Goal: Transaction & Acquisition: Purchase product/service

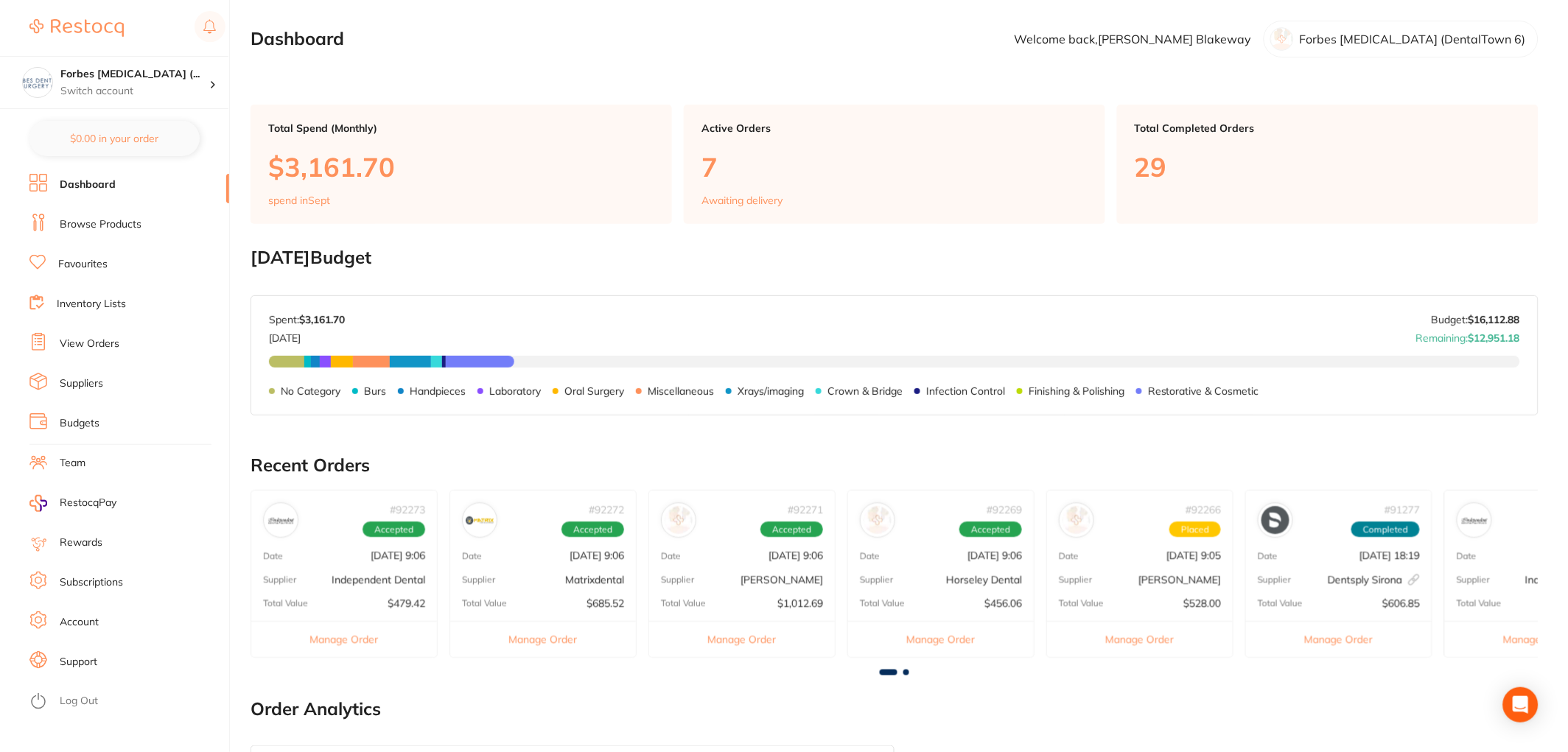
click at [84, 221] on link "Browse Products" at bounding box center [100, 224] width 82 height 15
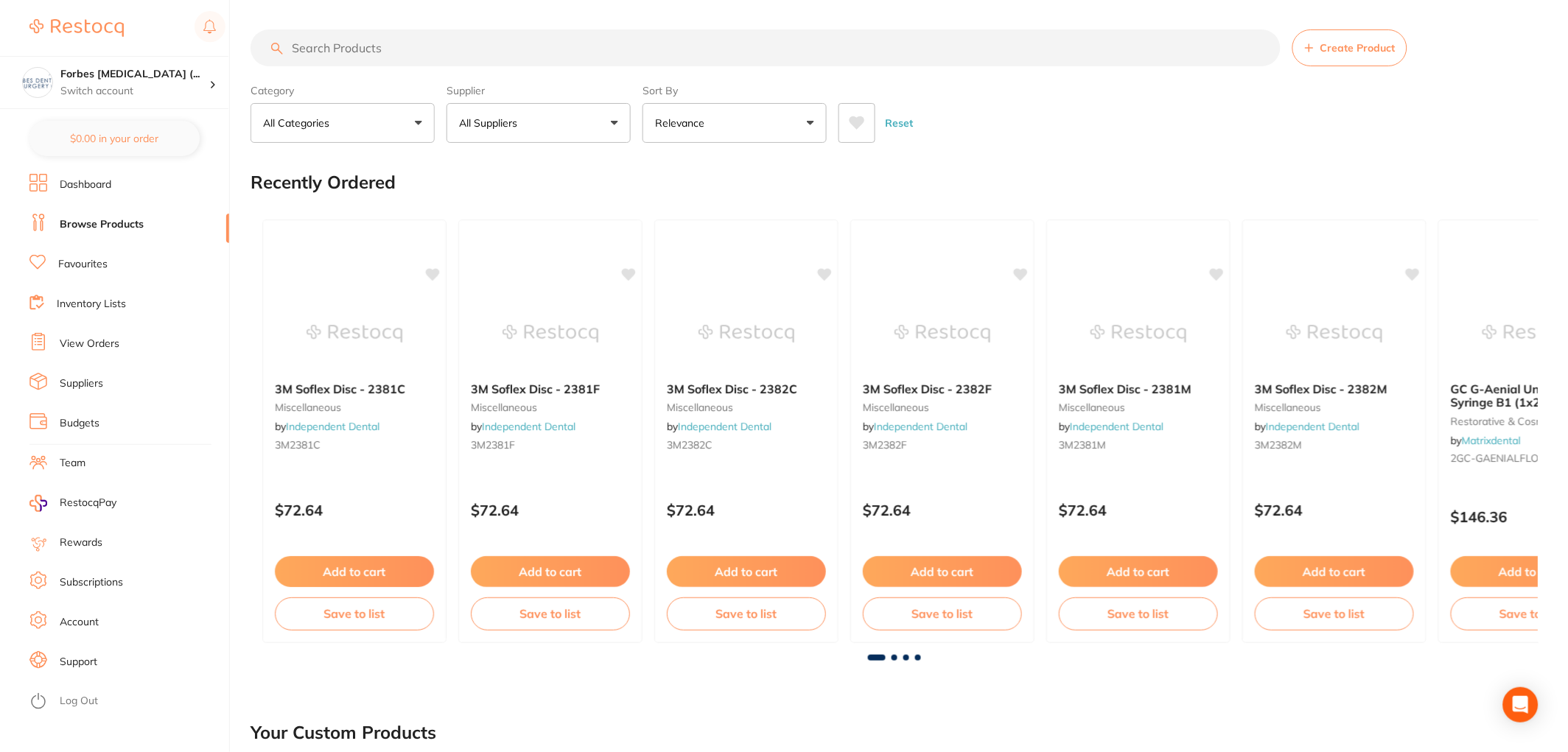
click at [406, 47] on input "search" at bounding box center [766, 48] width 1030 height 37
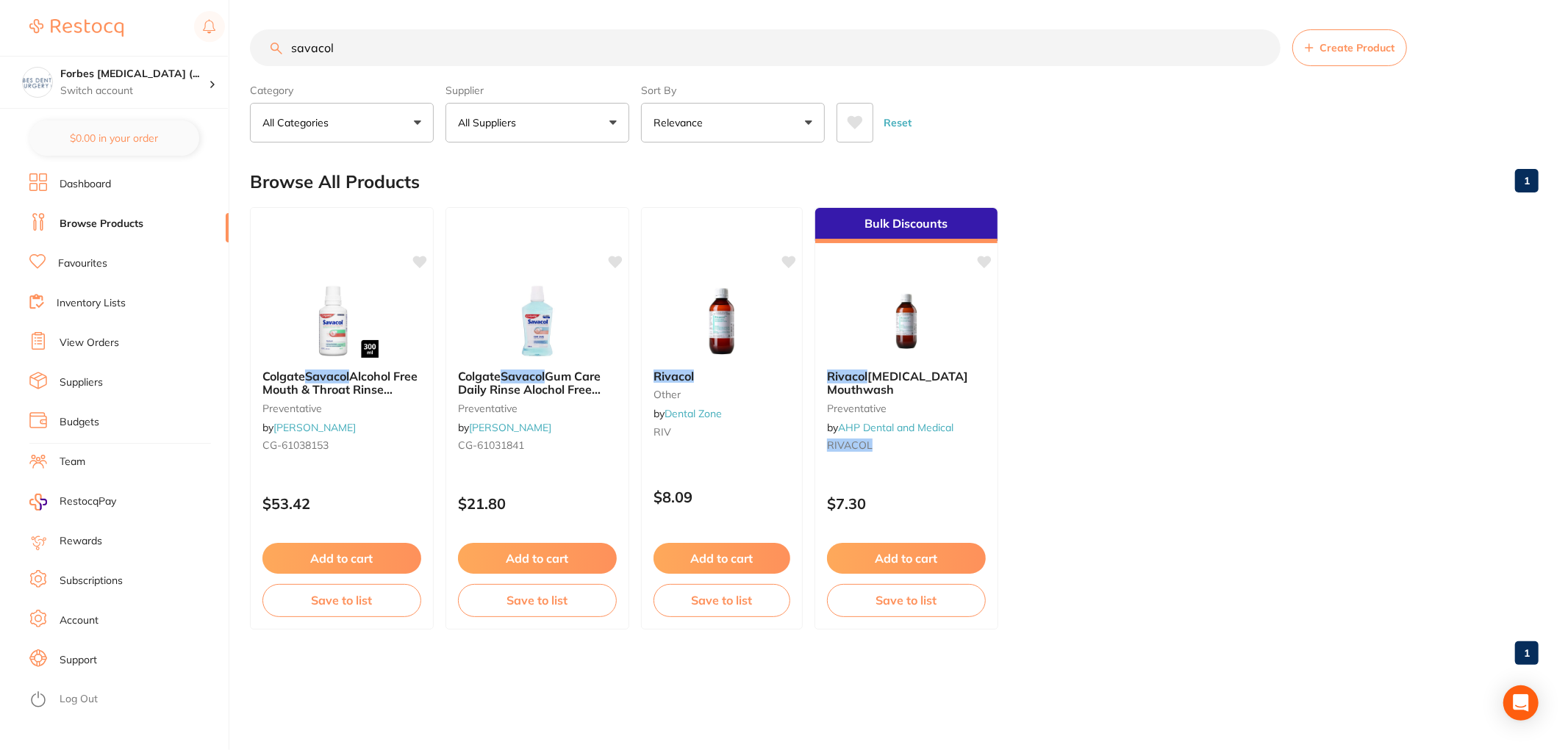
drag, startPoint x: 354, startPoint y: 39, endPoint x: 155, endPoint y: 25, distance: 199.5
click at [155, 25] on div "$0.00 Forbes [MEDICAL_DATA] (... Switch account Forbes [MEDICAL_DATA] (DentalTo…" at bounding box center [784, 375] width 1568 height 750
paste input "CG-61038155"
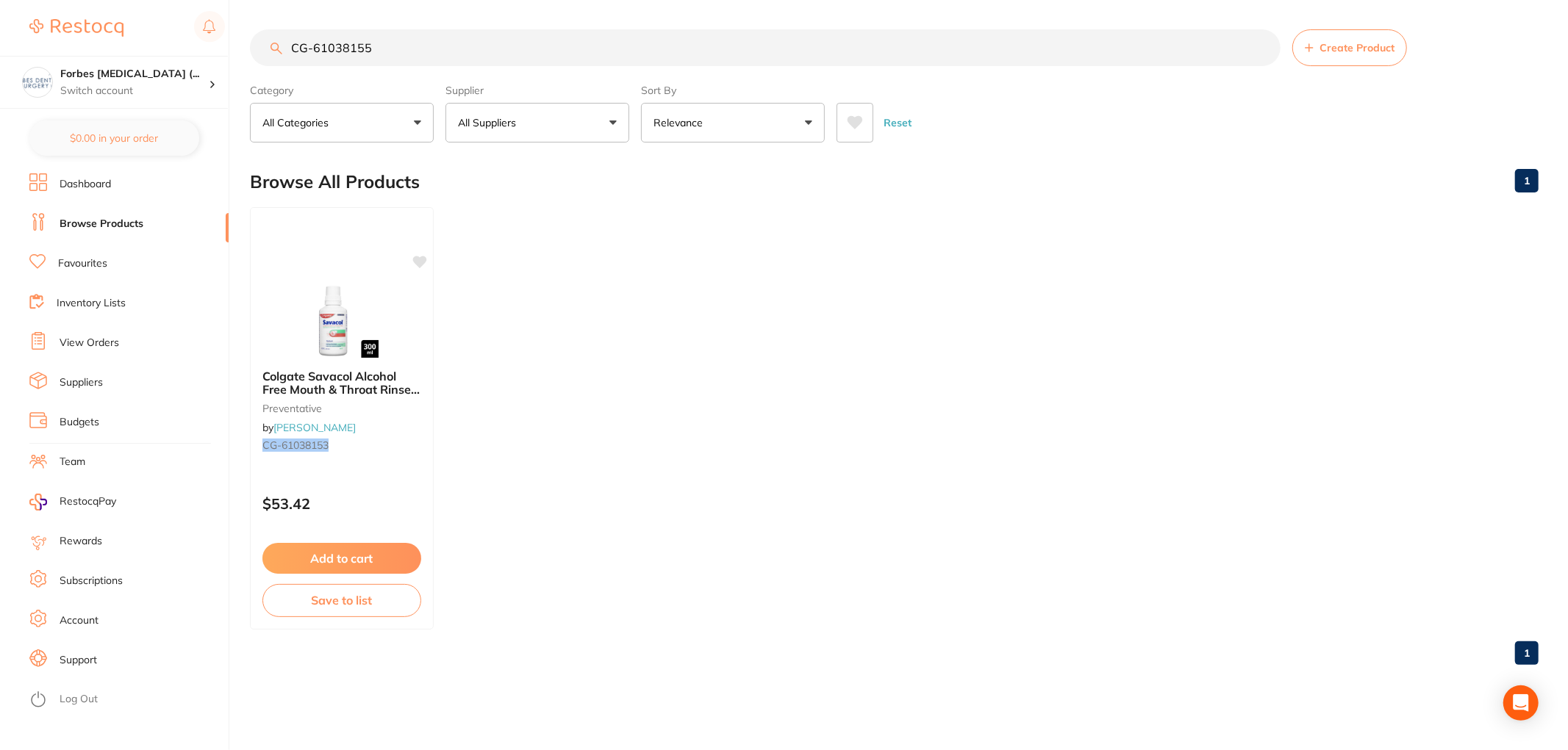
drag, startPoint x: 408, startPoint y: 52, endPoint x: 118, endPoint y: 225, distance: 337.7
click at [16, 110] on div "$0.00 Forbes [MEDICAL_DATA] (... Switch account Forbes [MEDICAL_DATA] (DentalTo…" at bounding box center [784, 375] width 1568 height 750
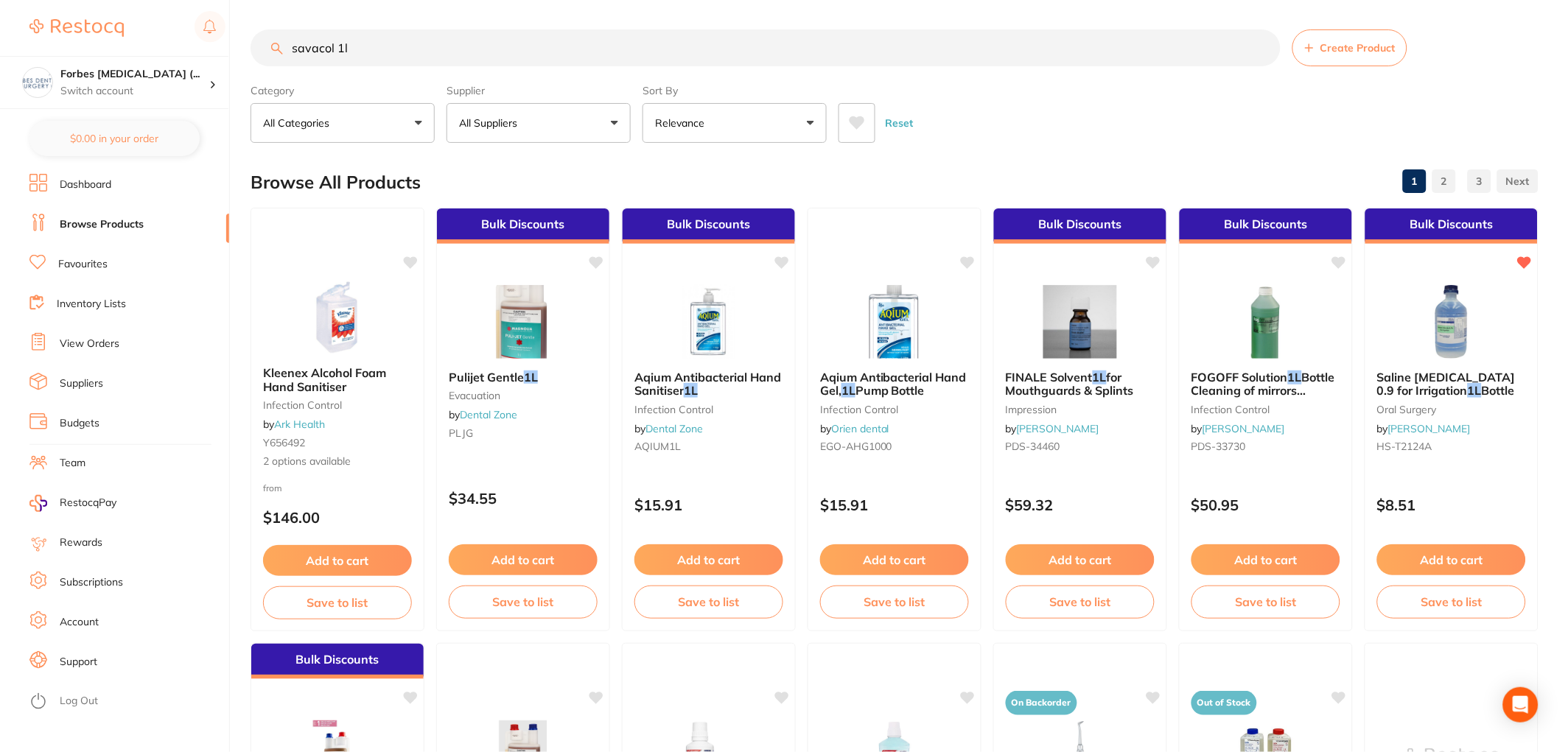
drag, startPoint x: 334, startPoint y: 53, endPoint x: 381, endPoint y: 60, distance: 47.5
click at [390, 54] on input "savacol 1l" at bounding box center [766, 48] width 1030 height 37
type input "savacol"
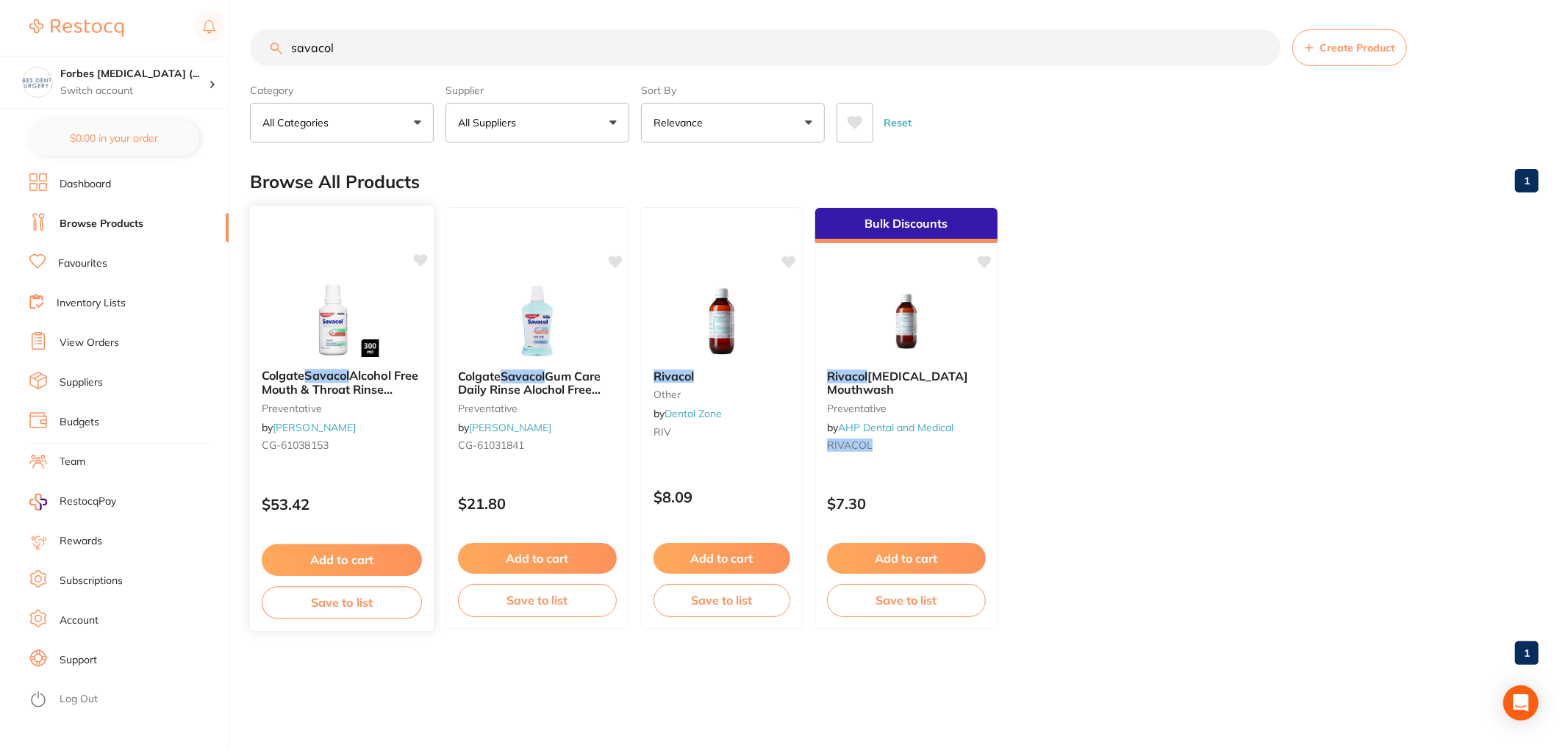
click at [353, 302] on img at bounding box center [342, 320] width 96 height 74
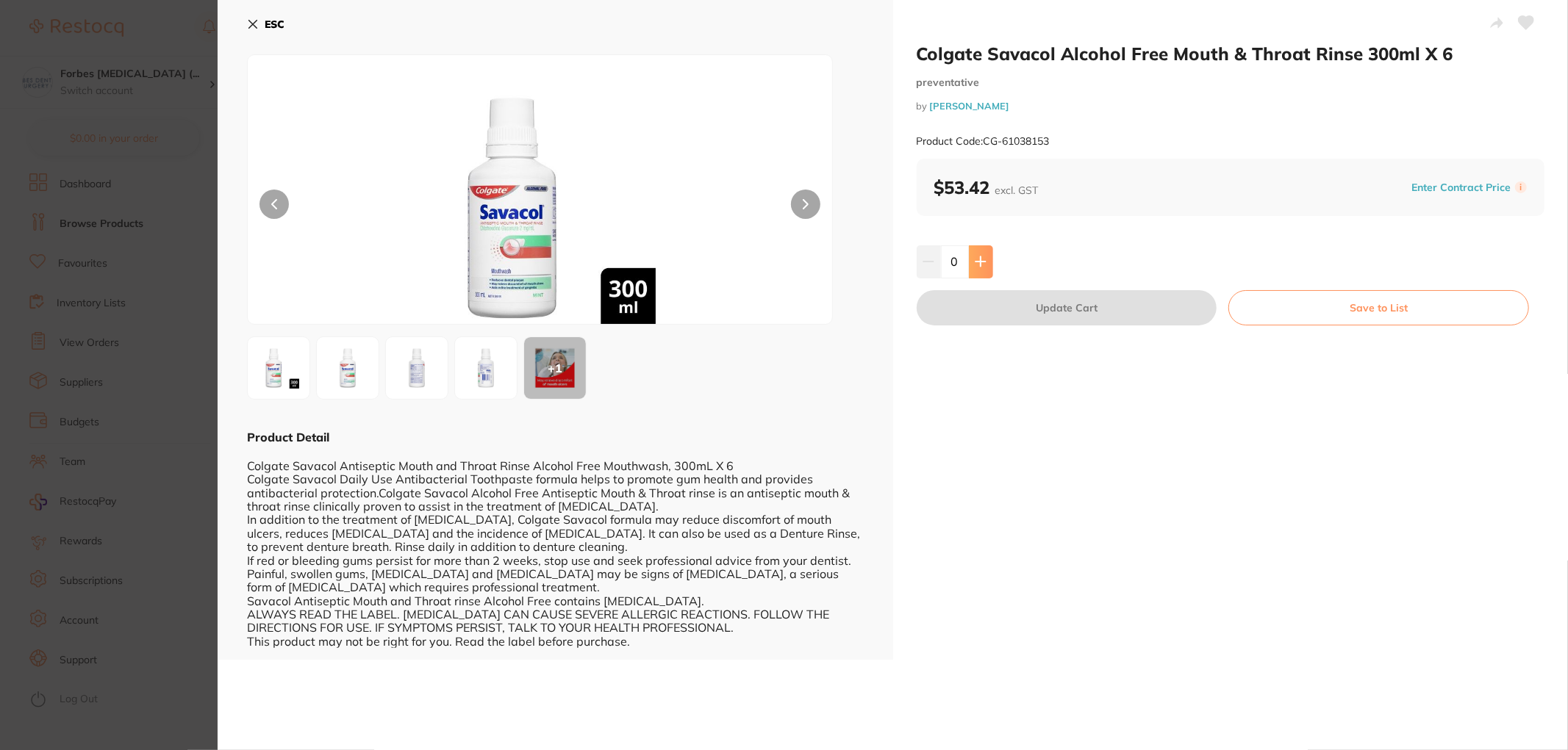
click at [977, 261] on icon at bounding box center [980, 261] width 10 height 10
type input "1"
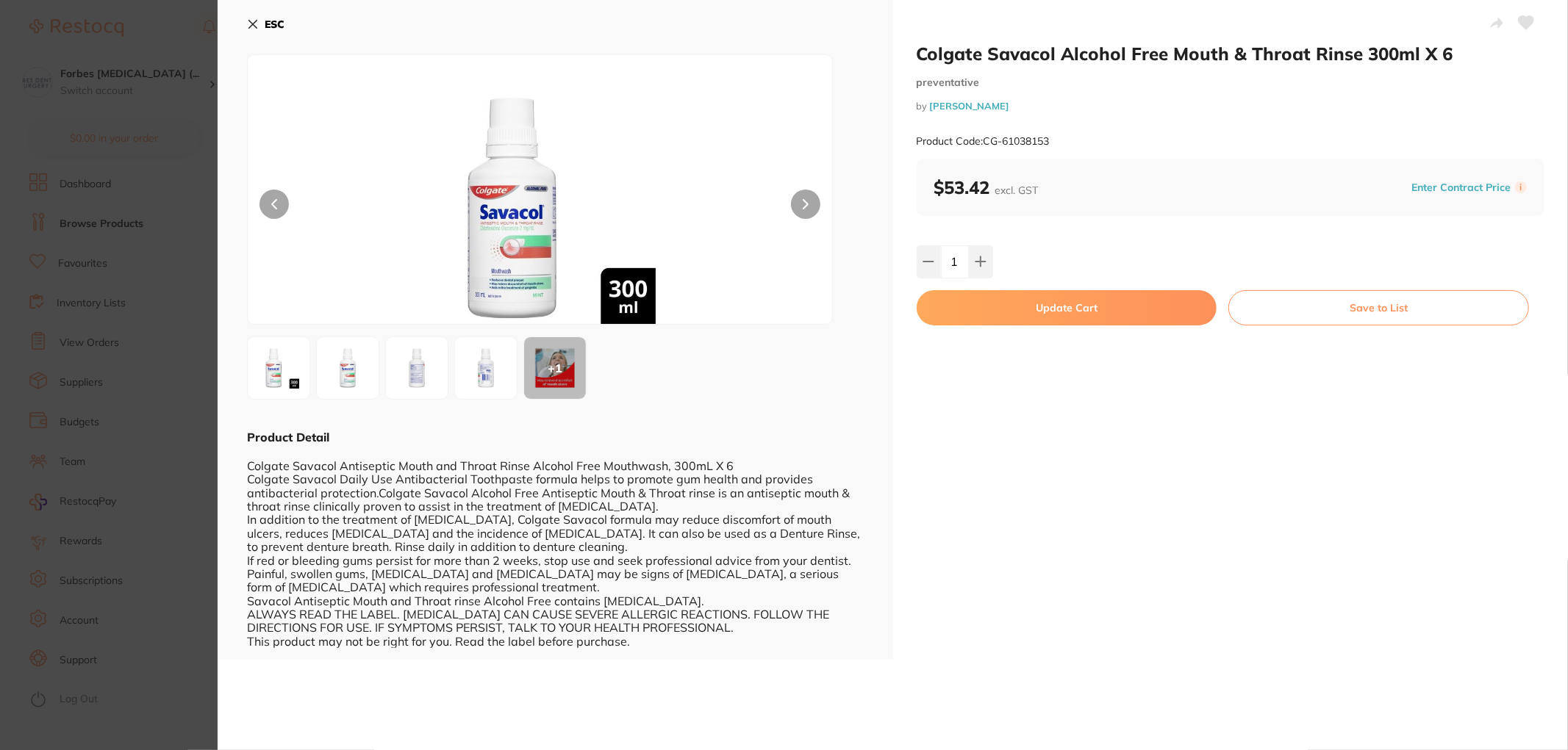
click at [255, 28] on icon at bounding box center [252, 24] width 11 height 11
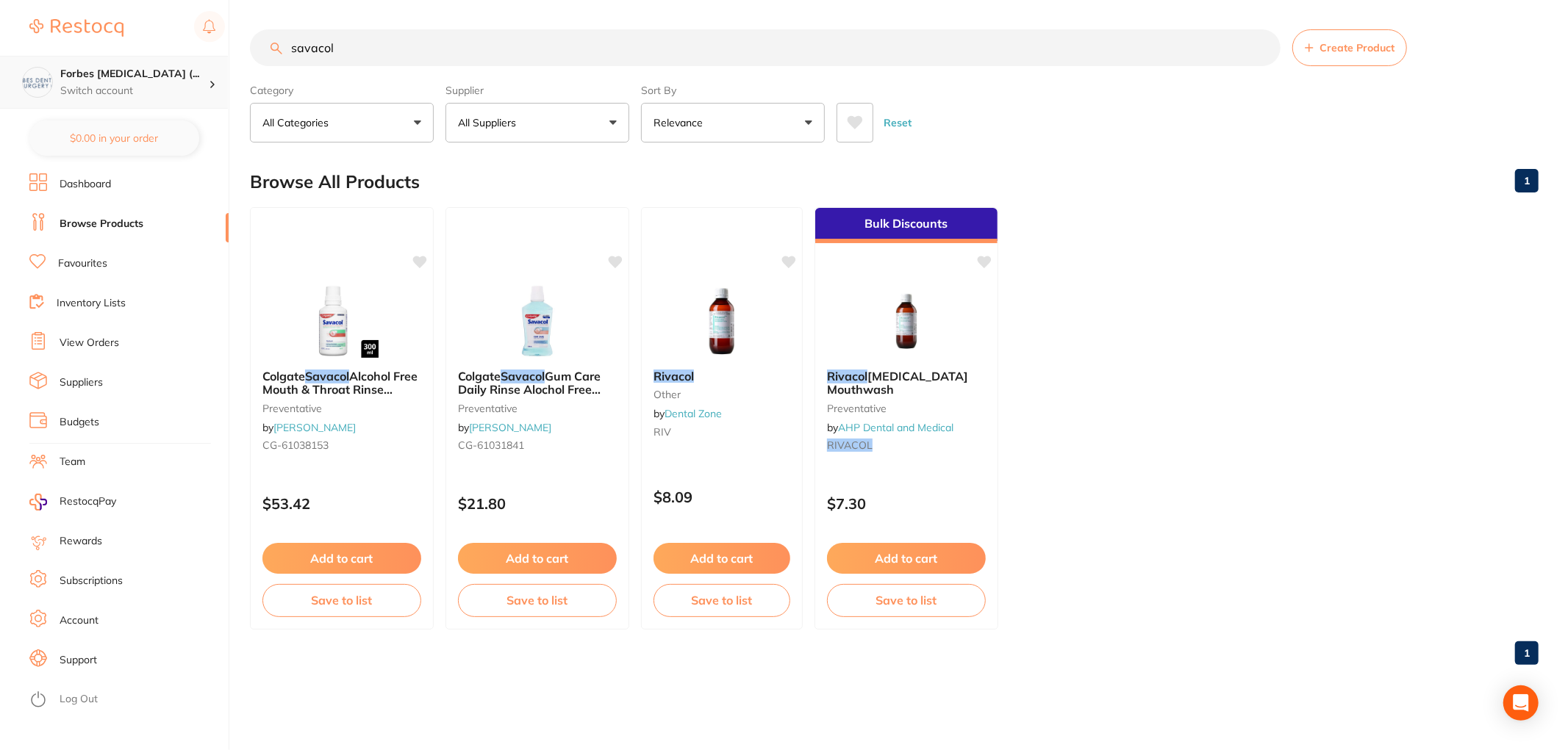
drag, startPoint x: 358, startPoint y: 53, endPoint x: 219, endPoint y: 63, distance: 139.4
click at [231, 60] on div "$0.00 Forbes [MEDICAL_DATA] (... Switch account Forbes [MEDICAL_DATA] (DentalTo…" at bounding box center [784, 375] width 1568 height 750
paste input "CG-61038155"
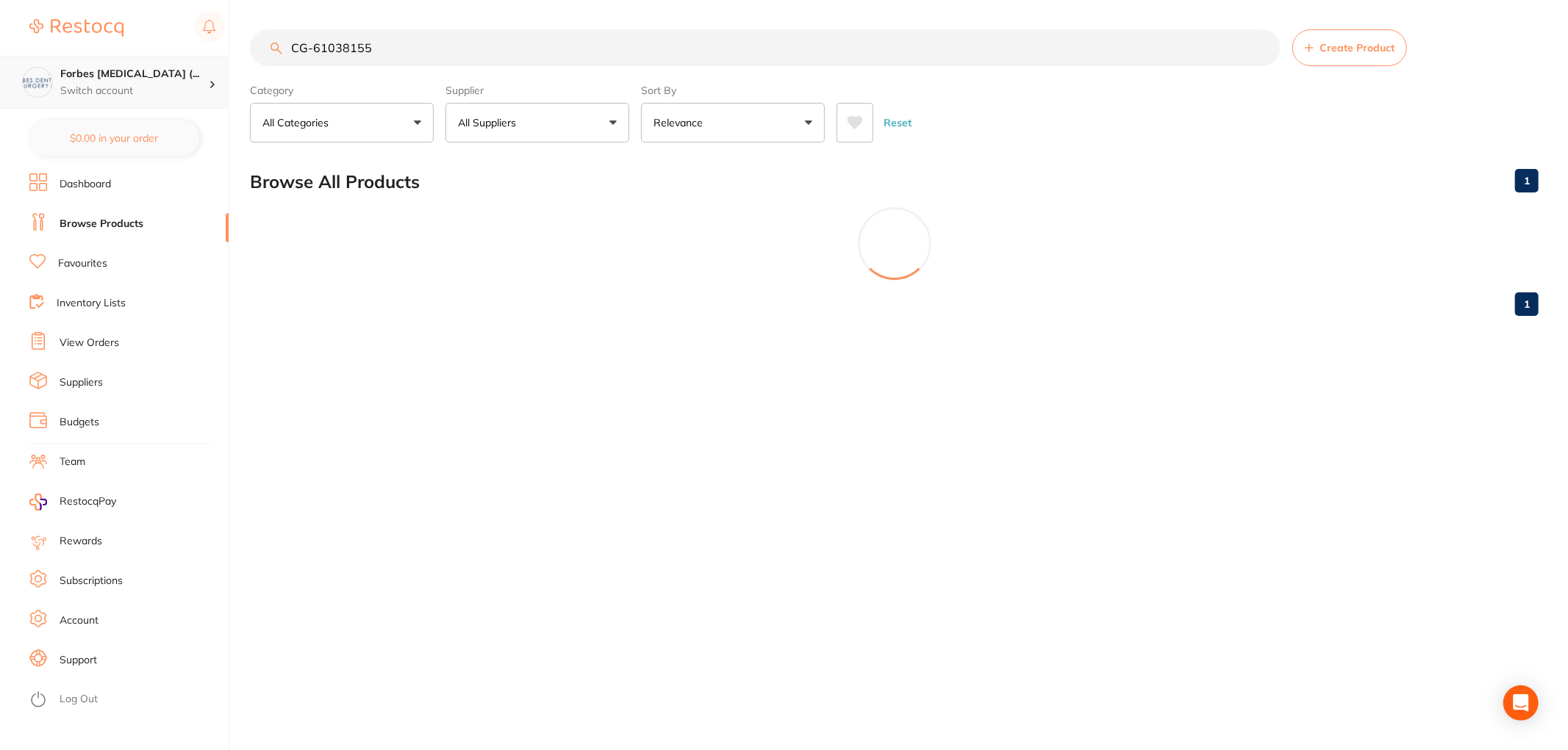
type input "CG-61038155"
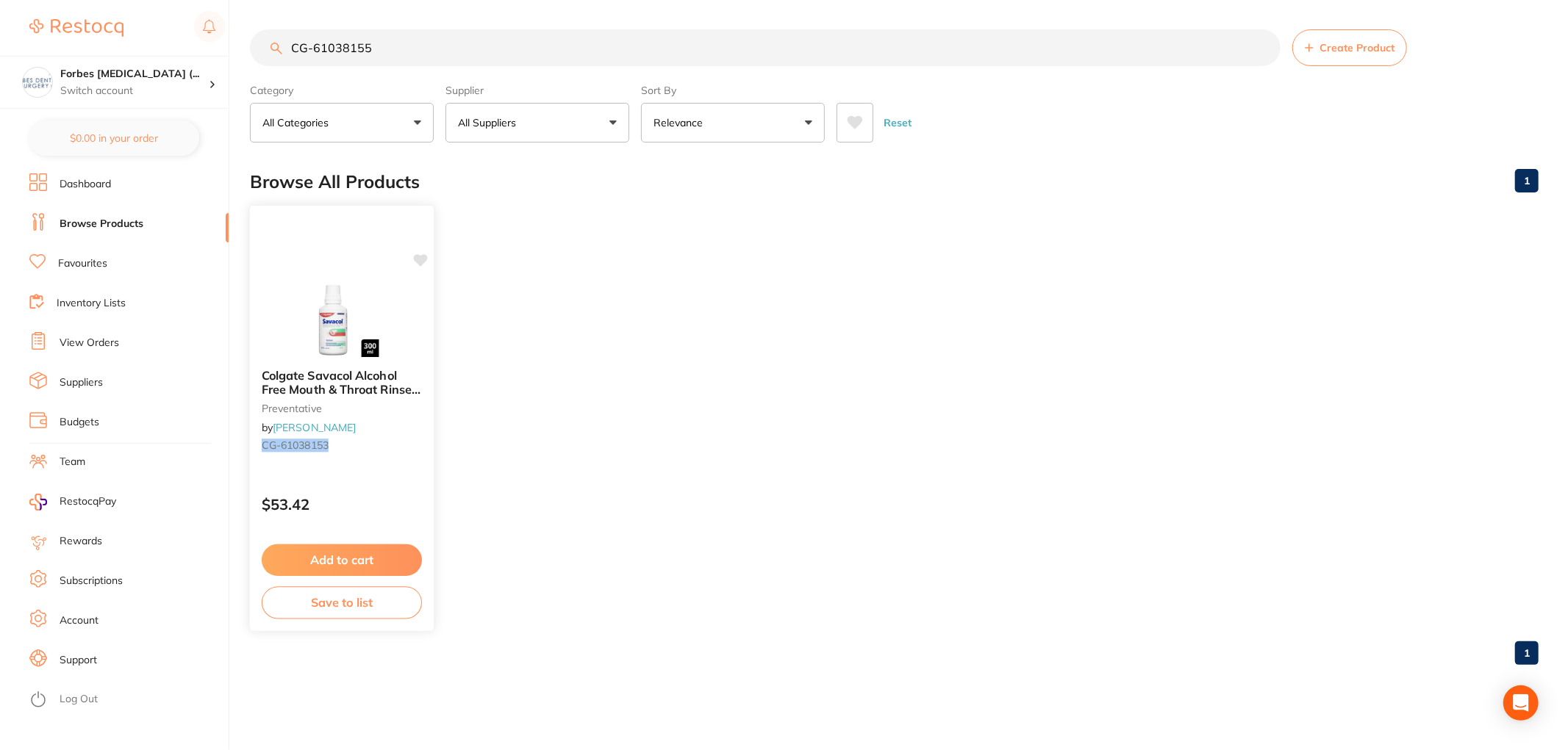
click at [340, 308] on img at bounding box center [342, 320] width 96 height 74
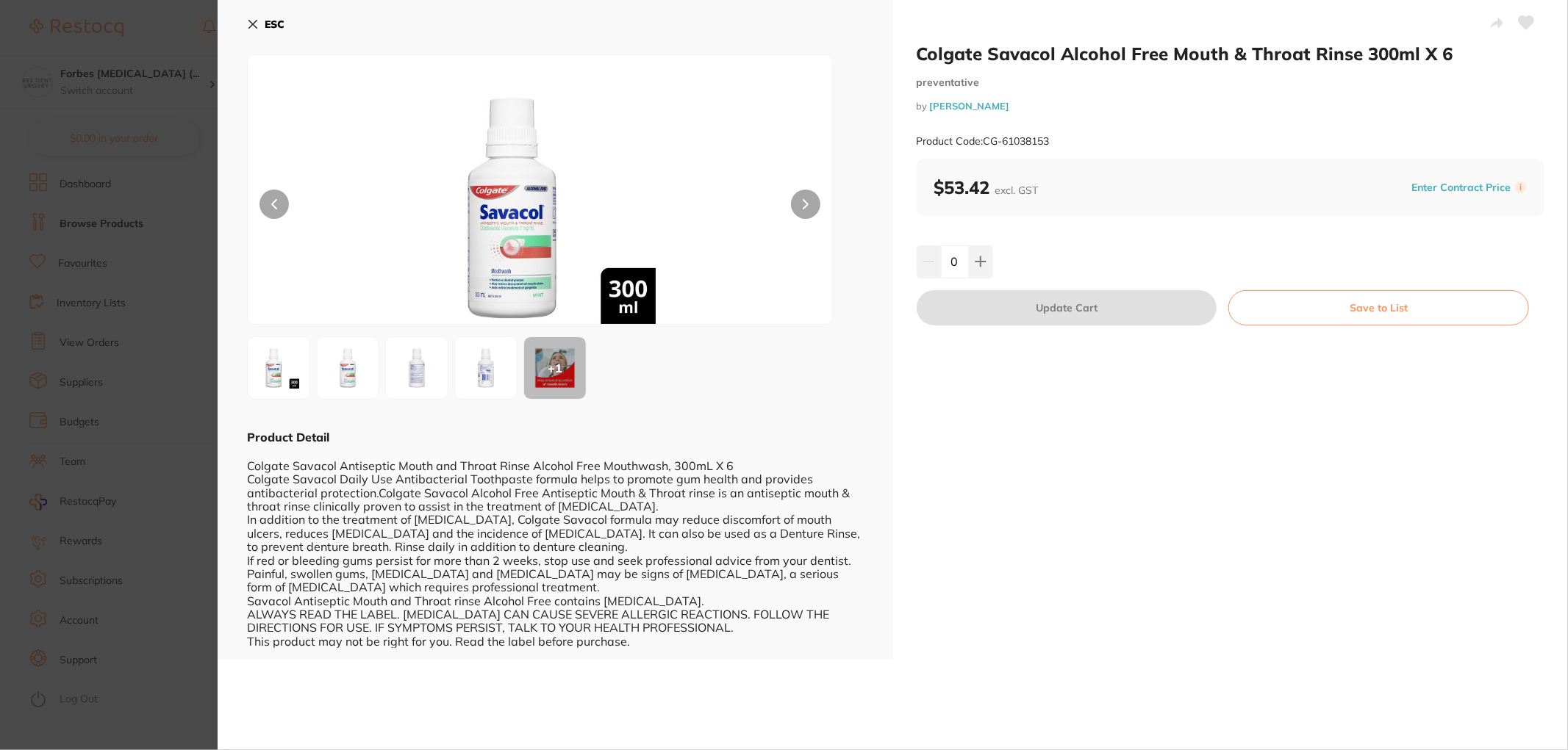
click at [335, 367] on img at bounding box center [347, 368] width 53 height 53
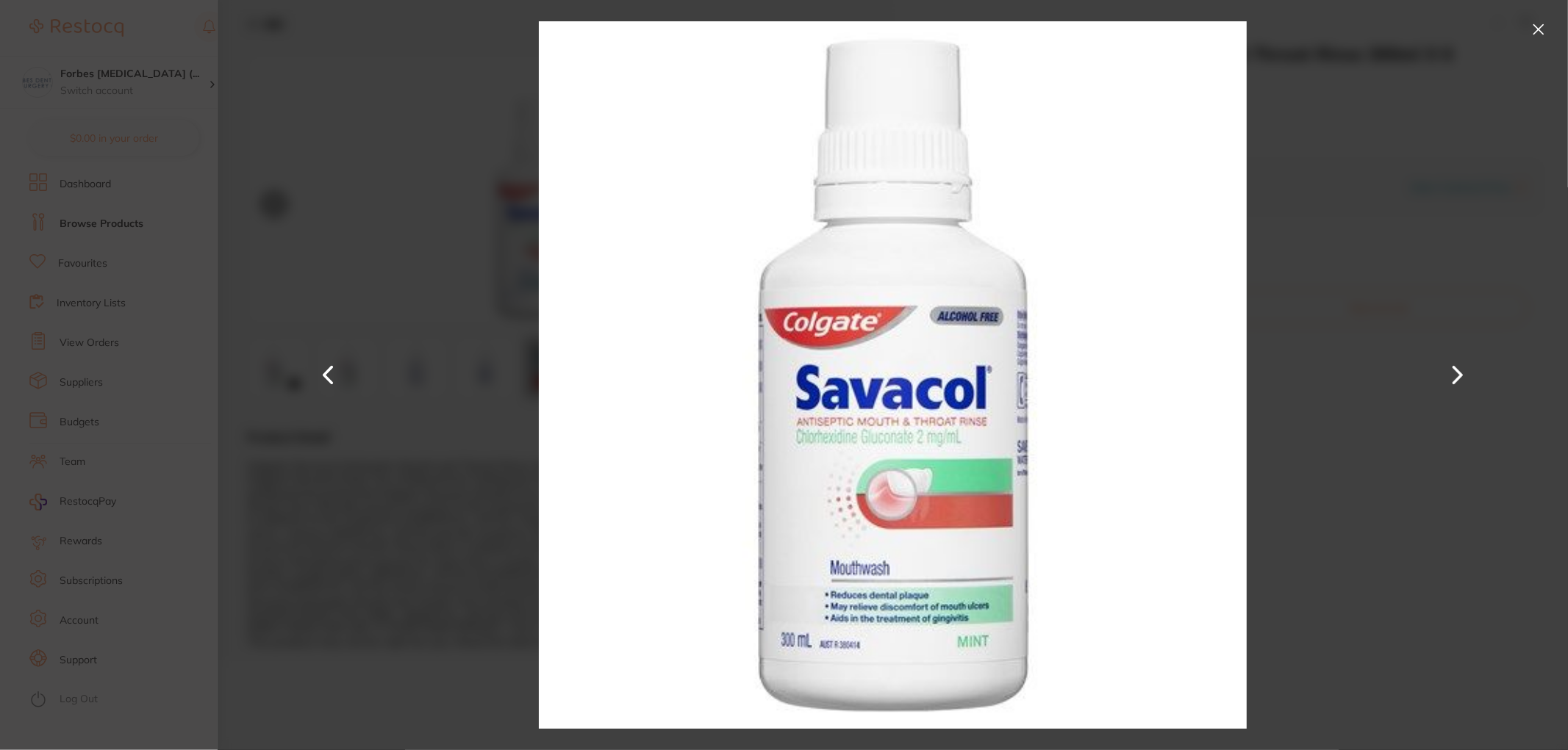
click at [144, 329] on section "Colgate Savacol Alcohol Free Mouth & Throat Rinse 300ml X 6 preventative by [PE…" at bounding box center [784, 375] width 1568 height 750
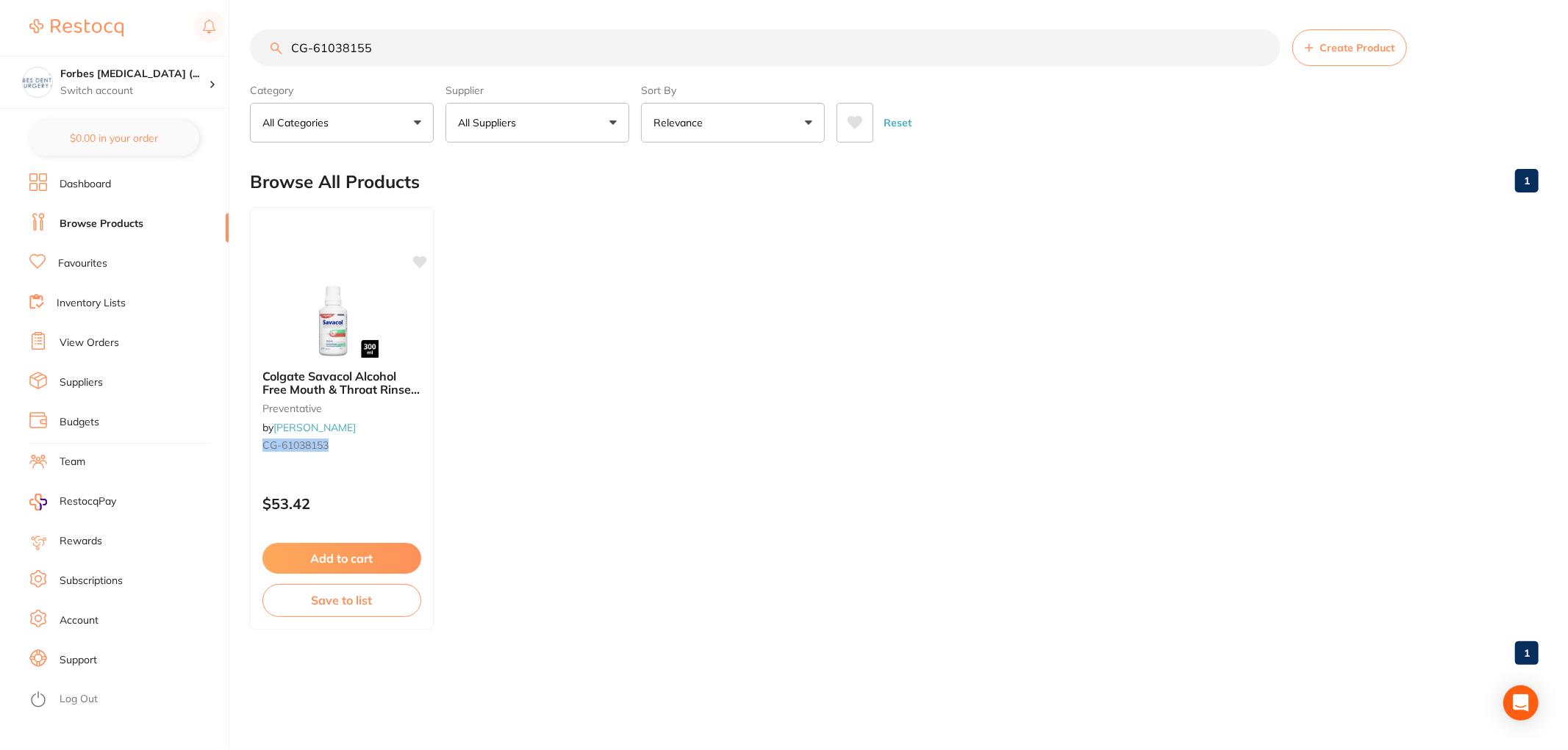
click at [60, 179] on link "Dashboard" at bounding box center [85, 184] width 52 height 15
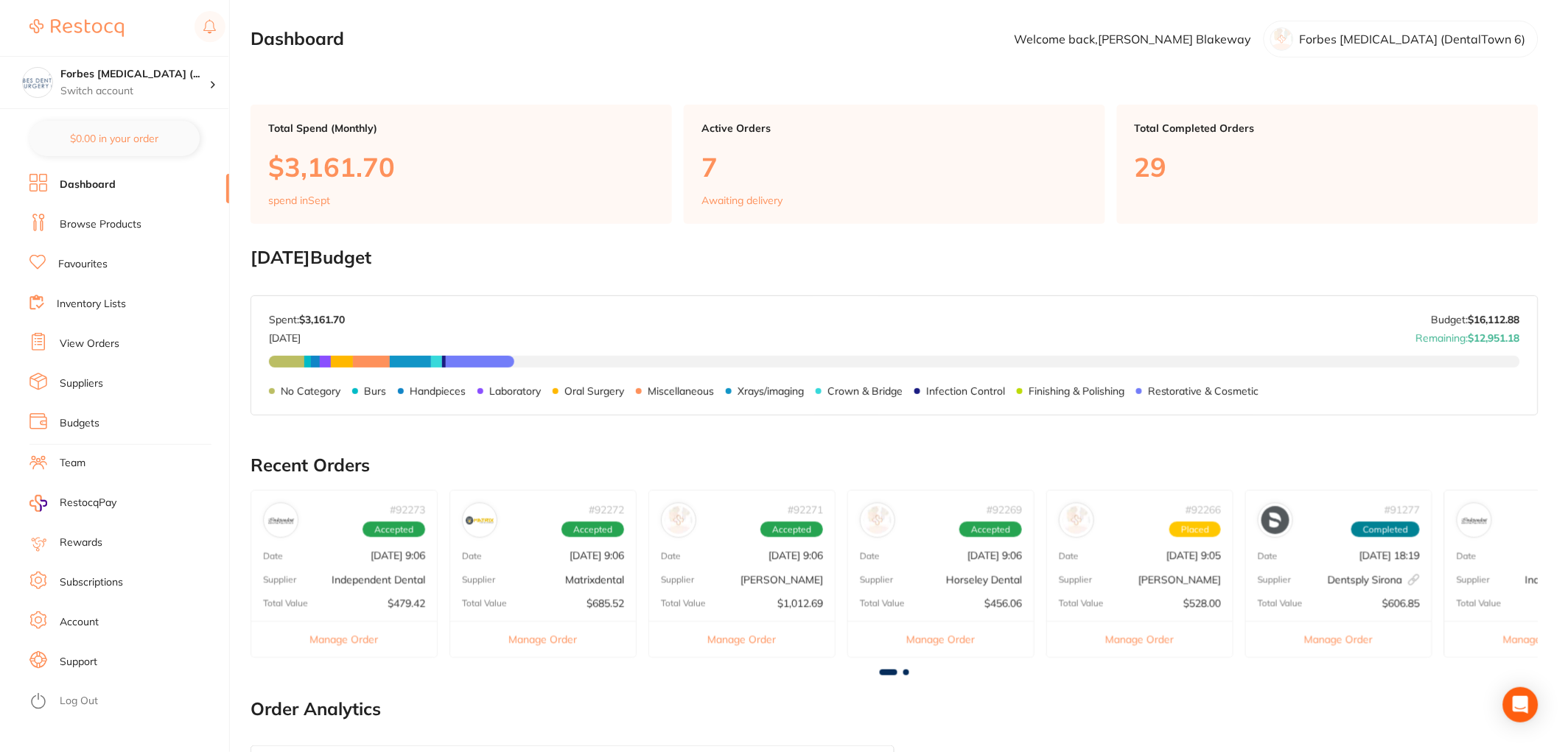
click at [126, 220] on link "Browse Products" at bounding box center [100, 224] width 82 height 15
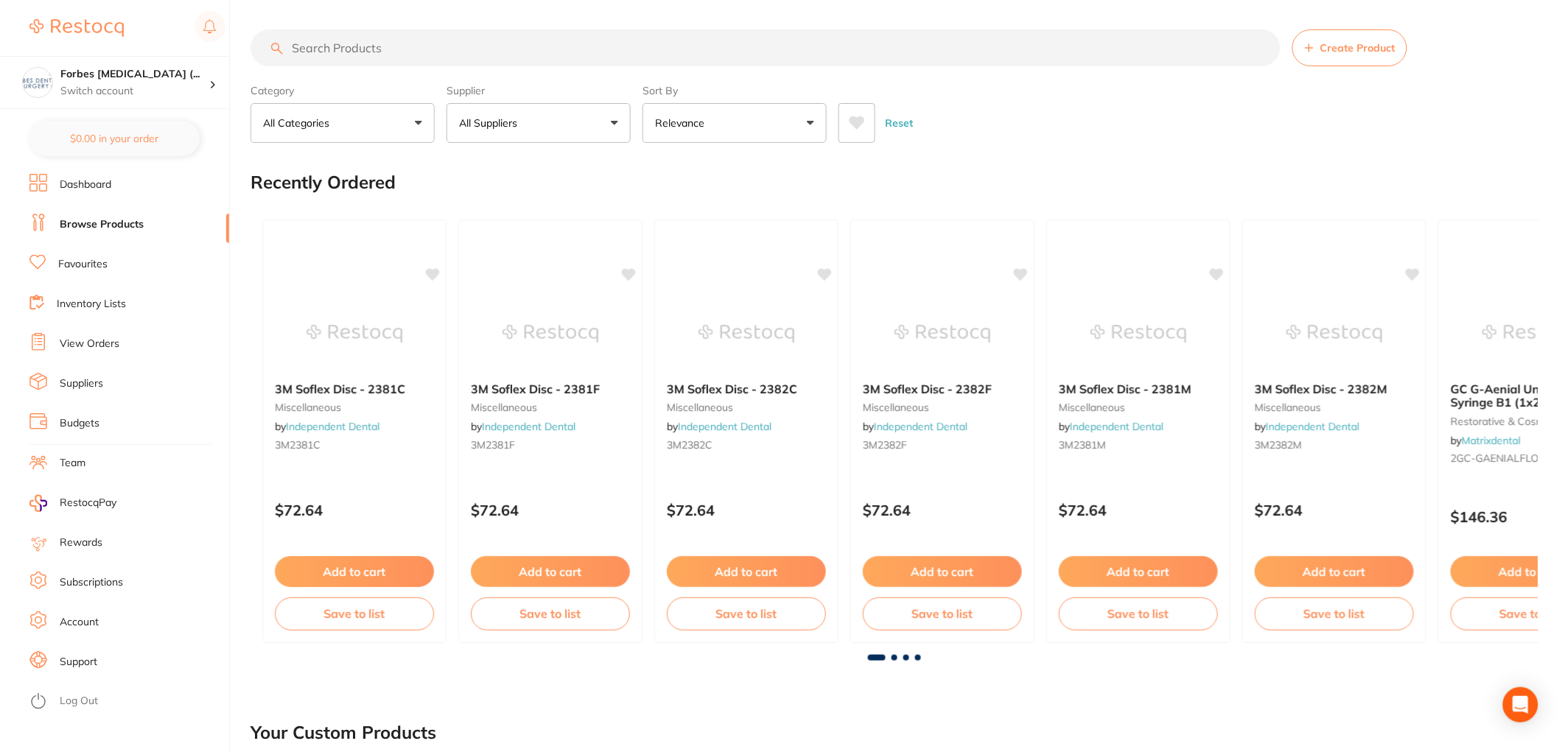
click at [333, 40] on input "search" at bounding box center [766, 48] width 1030 height 37
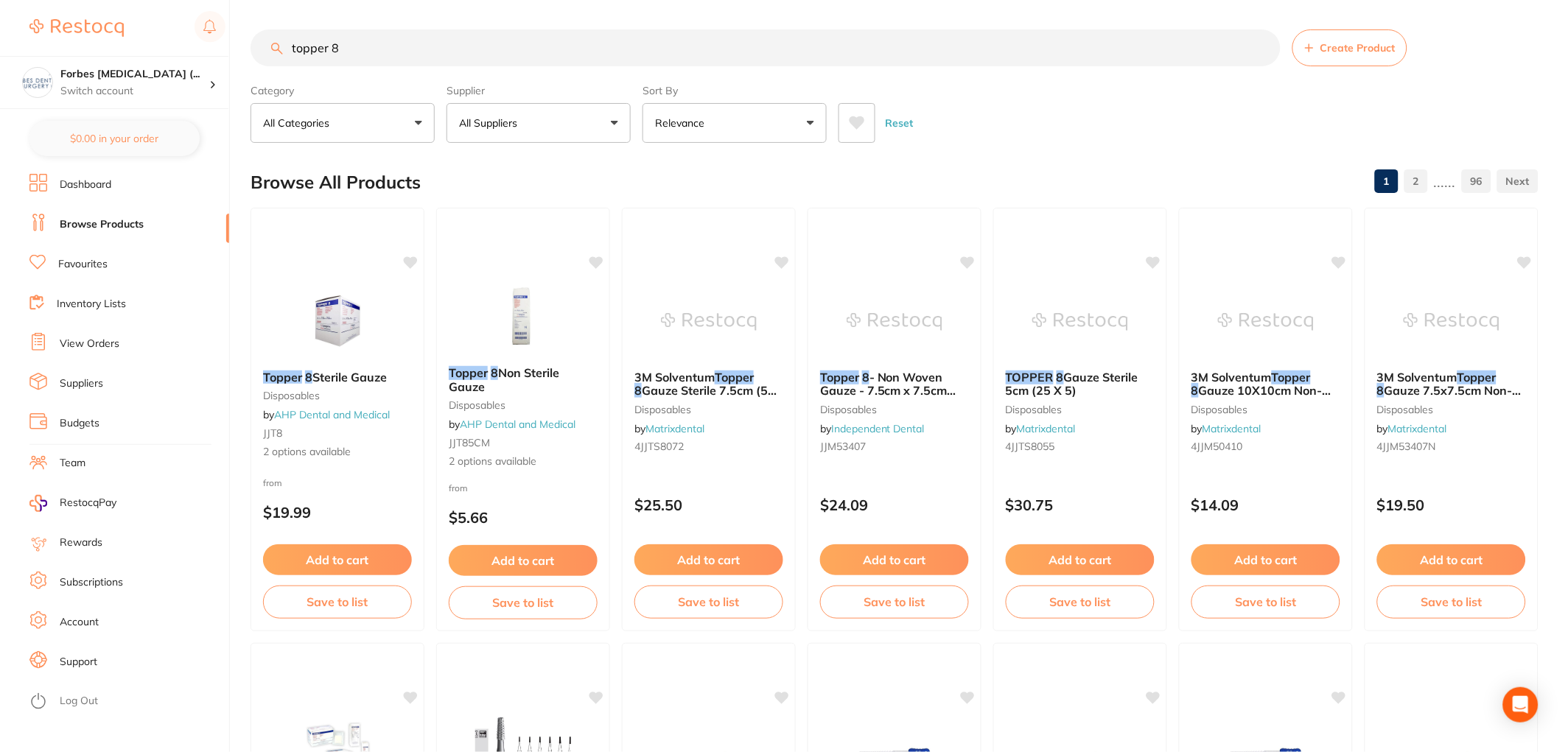
click at [523, 136] on button "All Suppliers" at bounding box center [539, 122] width 185 height 40
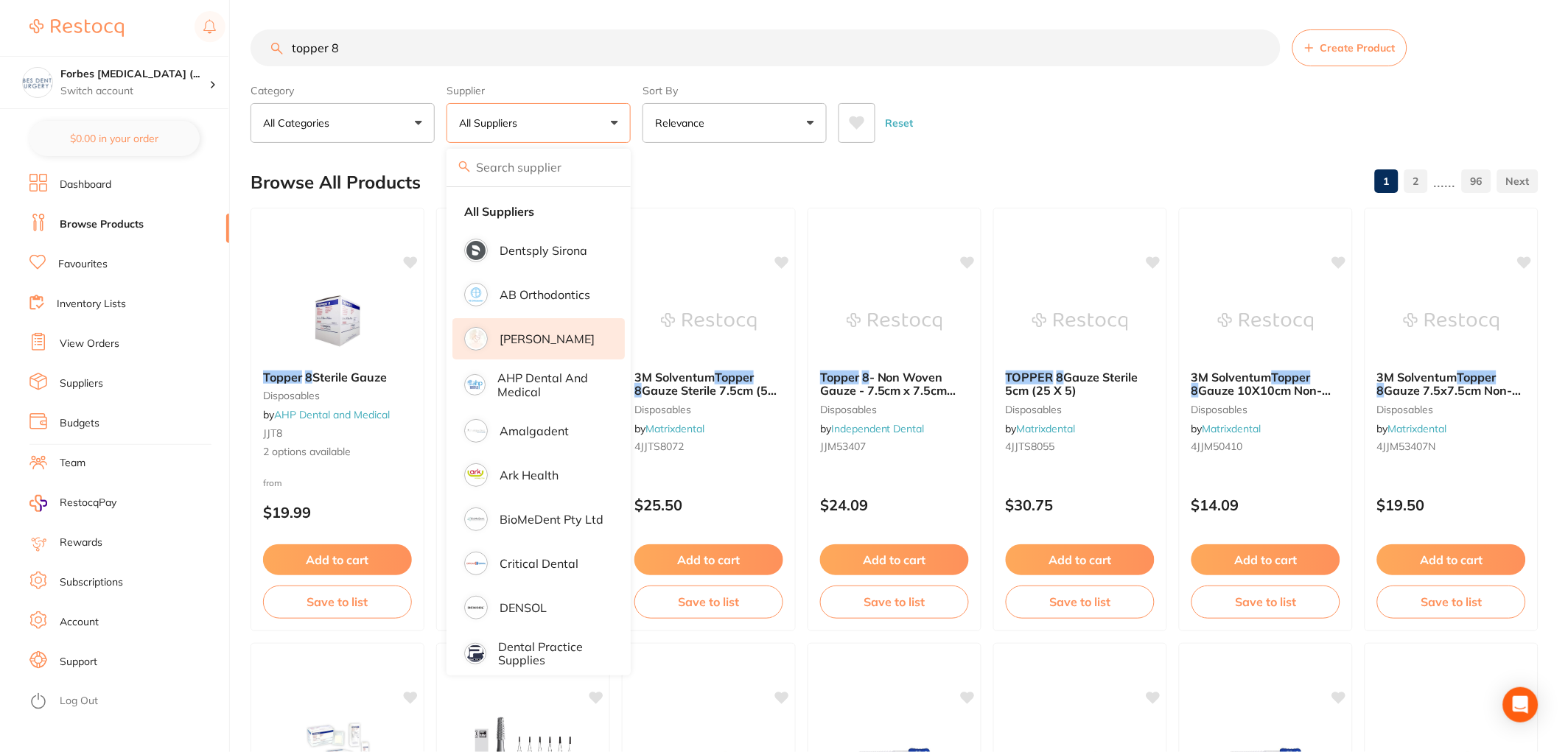
click at [520, 342] on p "[PERSON_NAME]" at bounding box center [548, 338] width 95 height 13
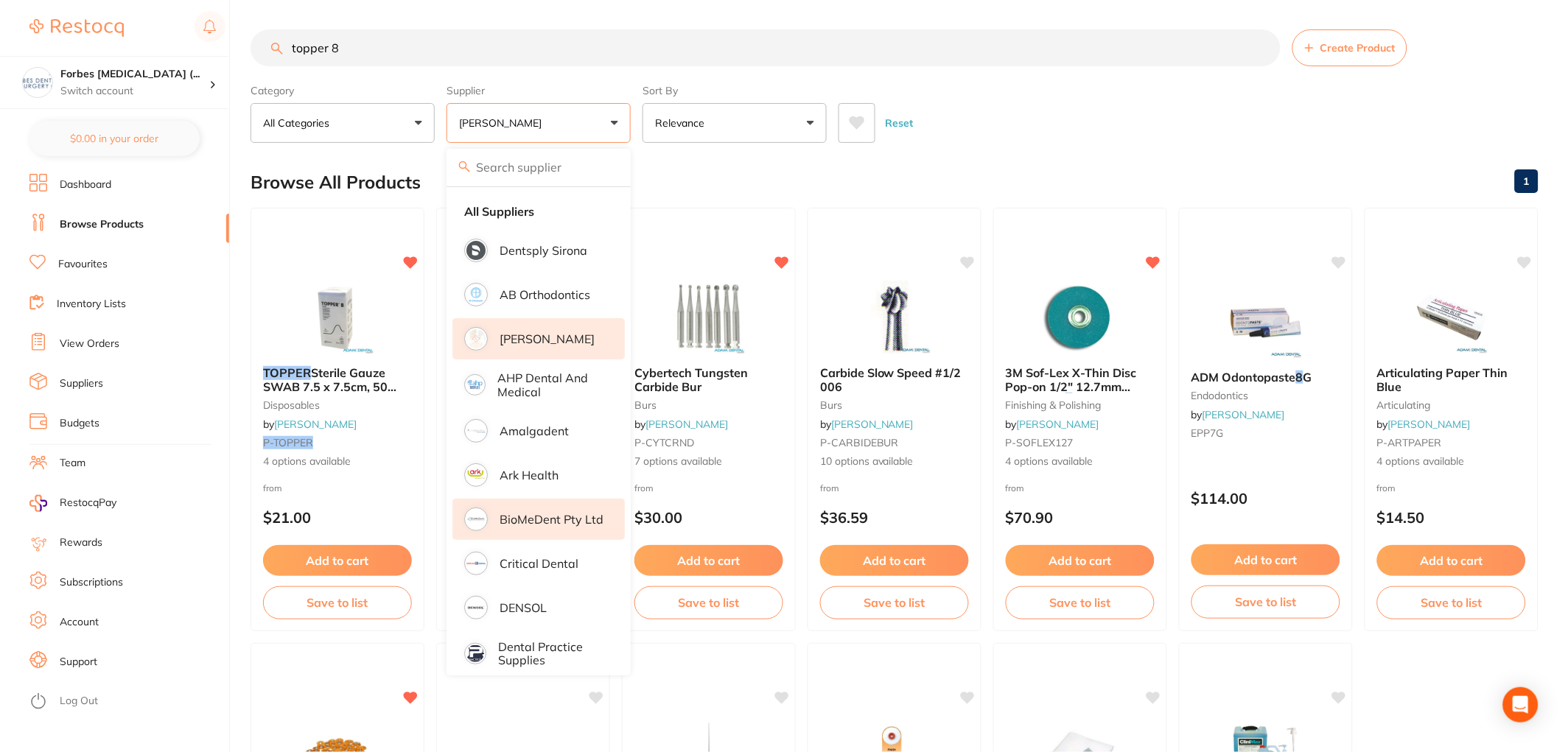
scroll to position [381, 0]
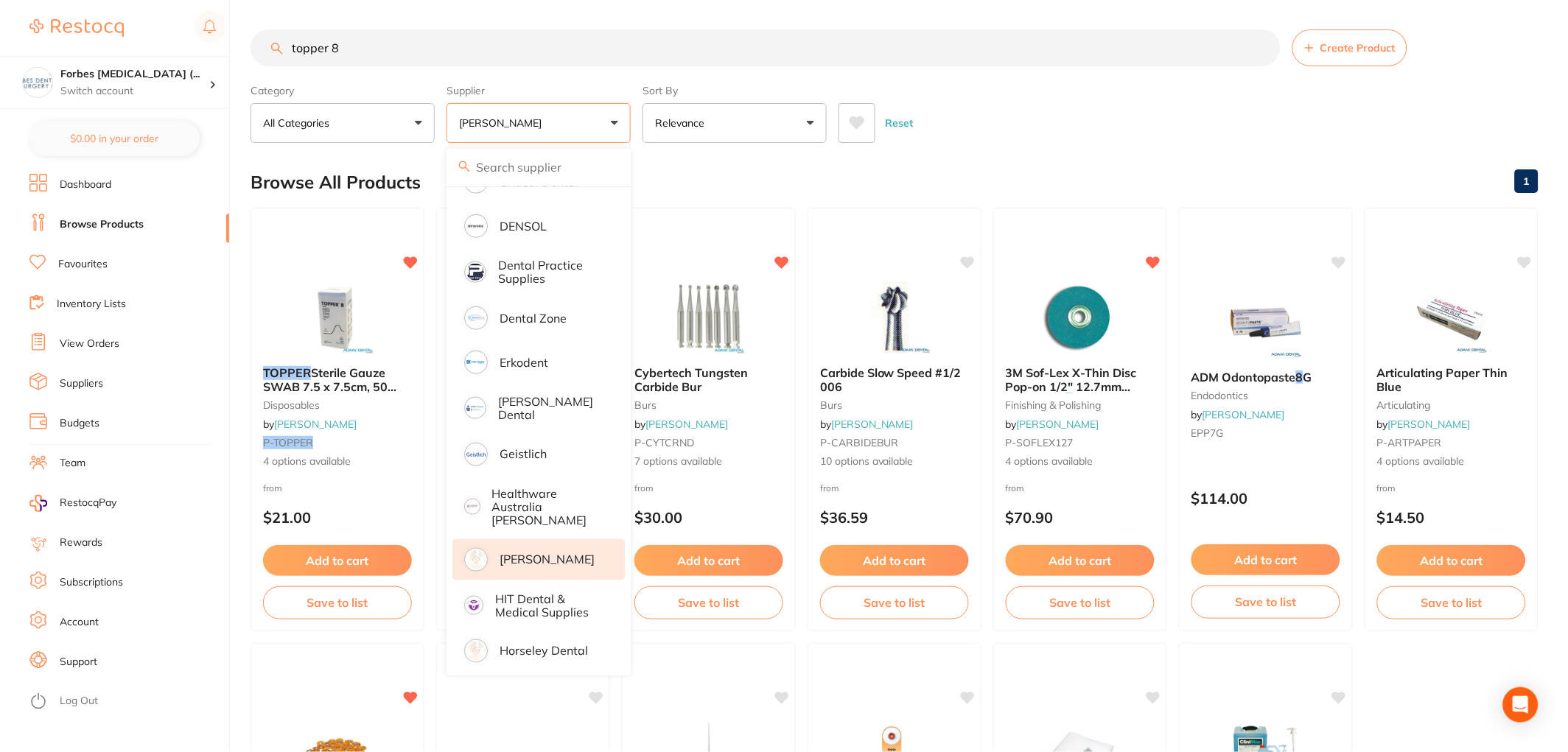
click at [526, 553] on p "[PERSON_NAME]" at bounding box center [548, 559] width 95 height 13
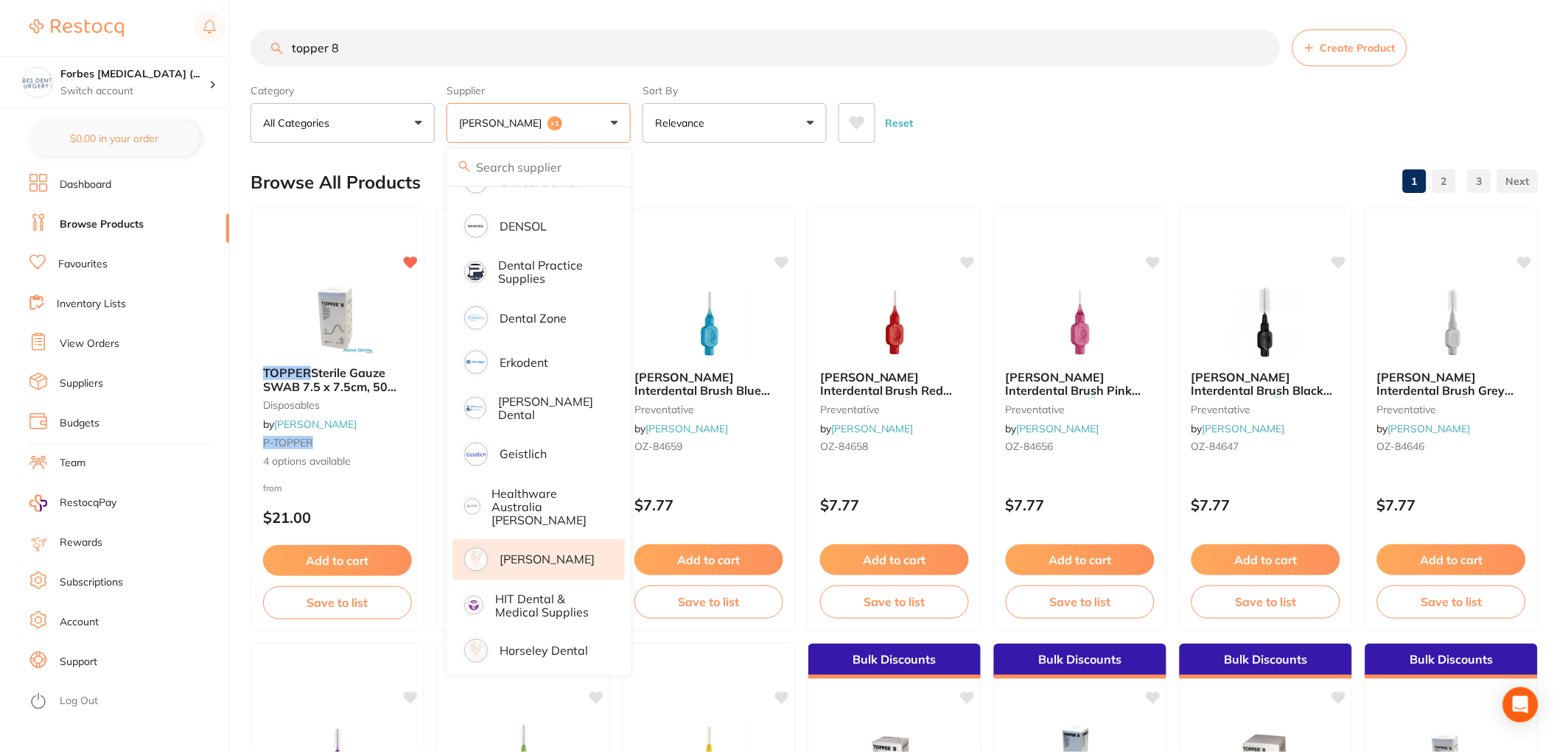
scroll to position [763, 0]
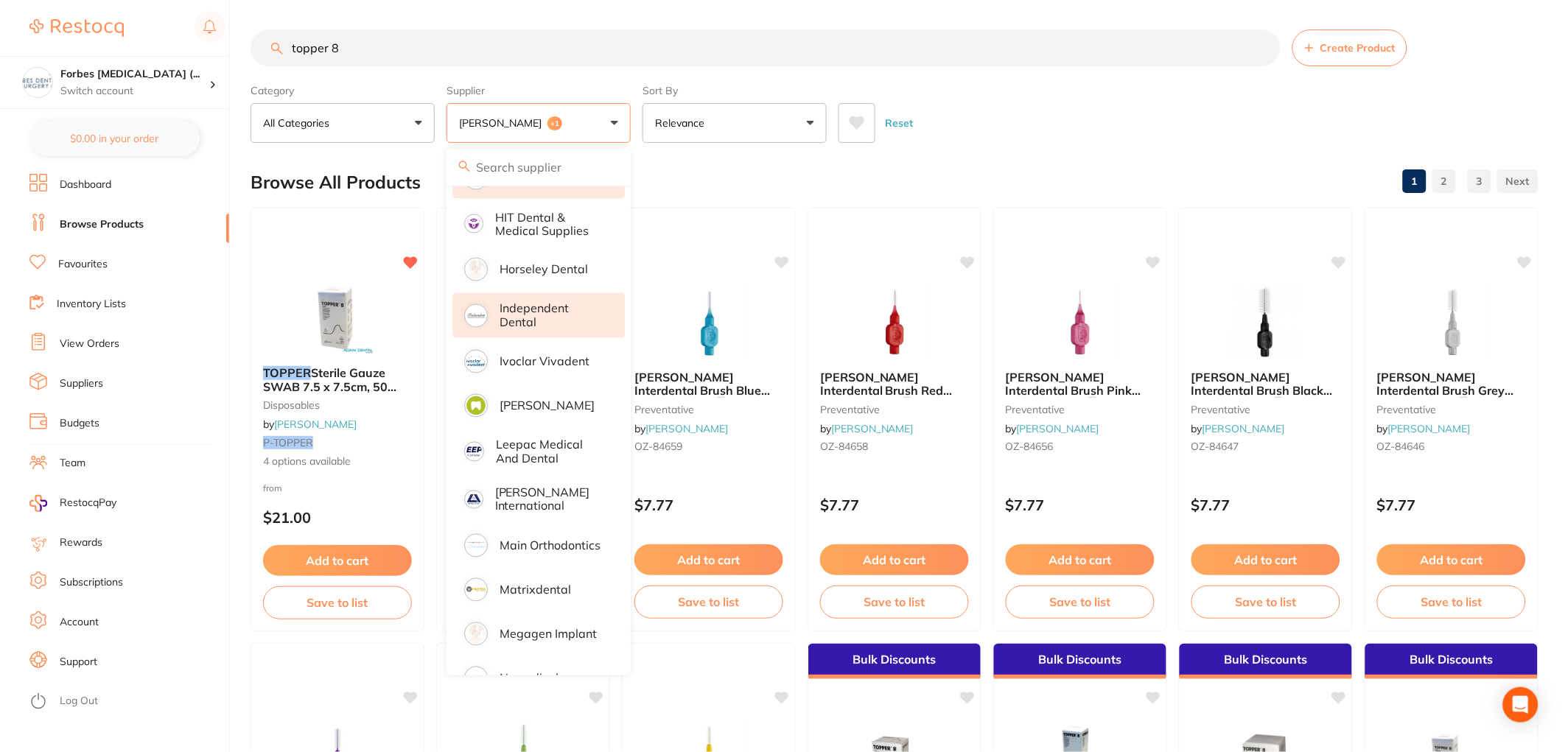
click at [525, 302] on p "Independent Dental" at bounding box center [552, 315] width 105 height 27
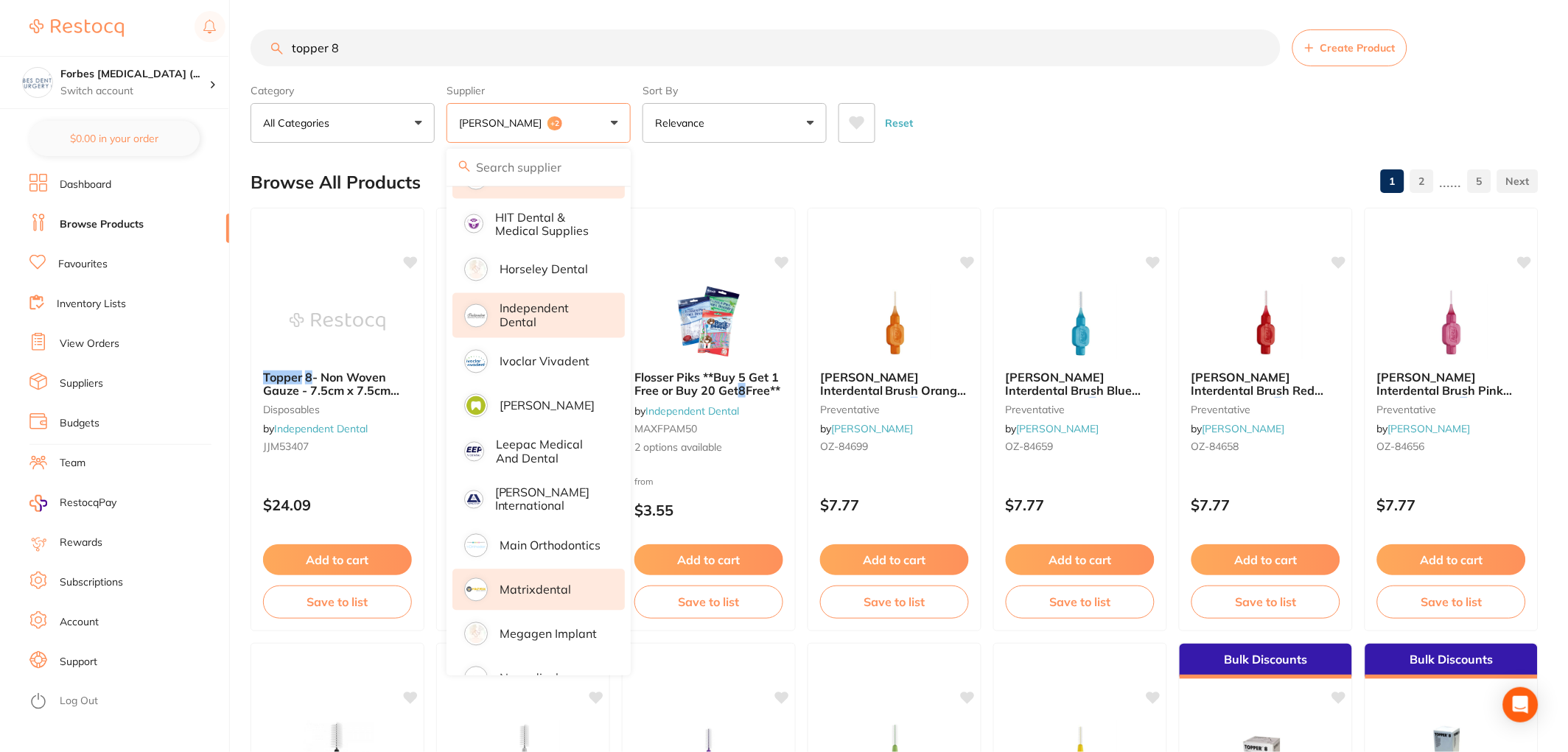
click at [535, 583] on p "Matrixdental" at bounding box center [535, 589] width 71 height 13
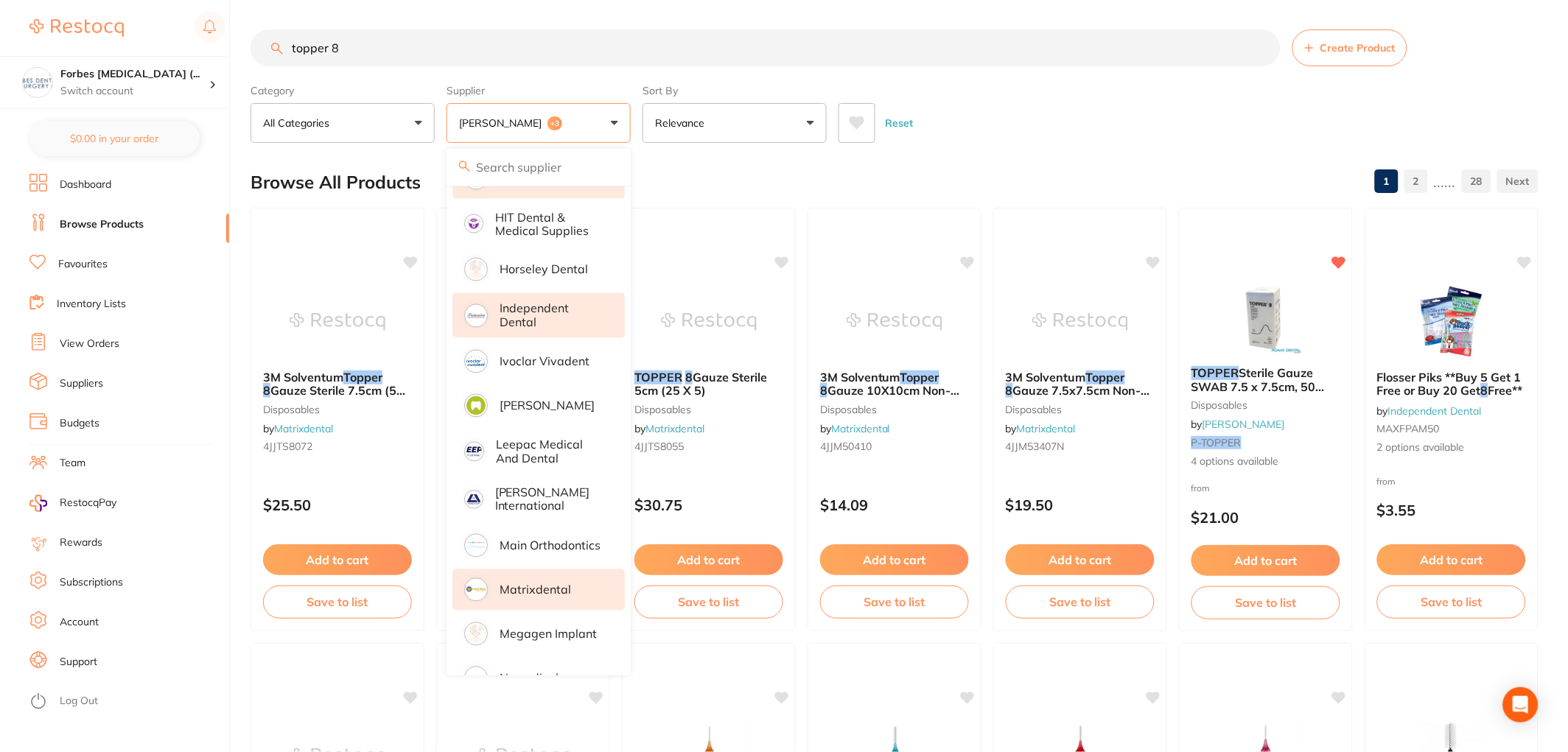
click at [512, 311] on p "Independent Dental" at bounding box center [552, 315] width 105 height 27
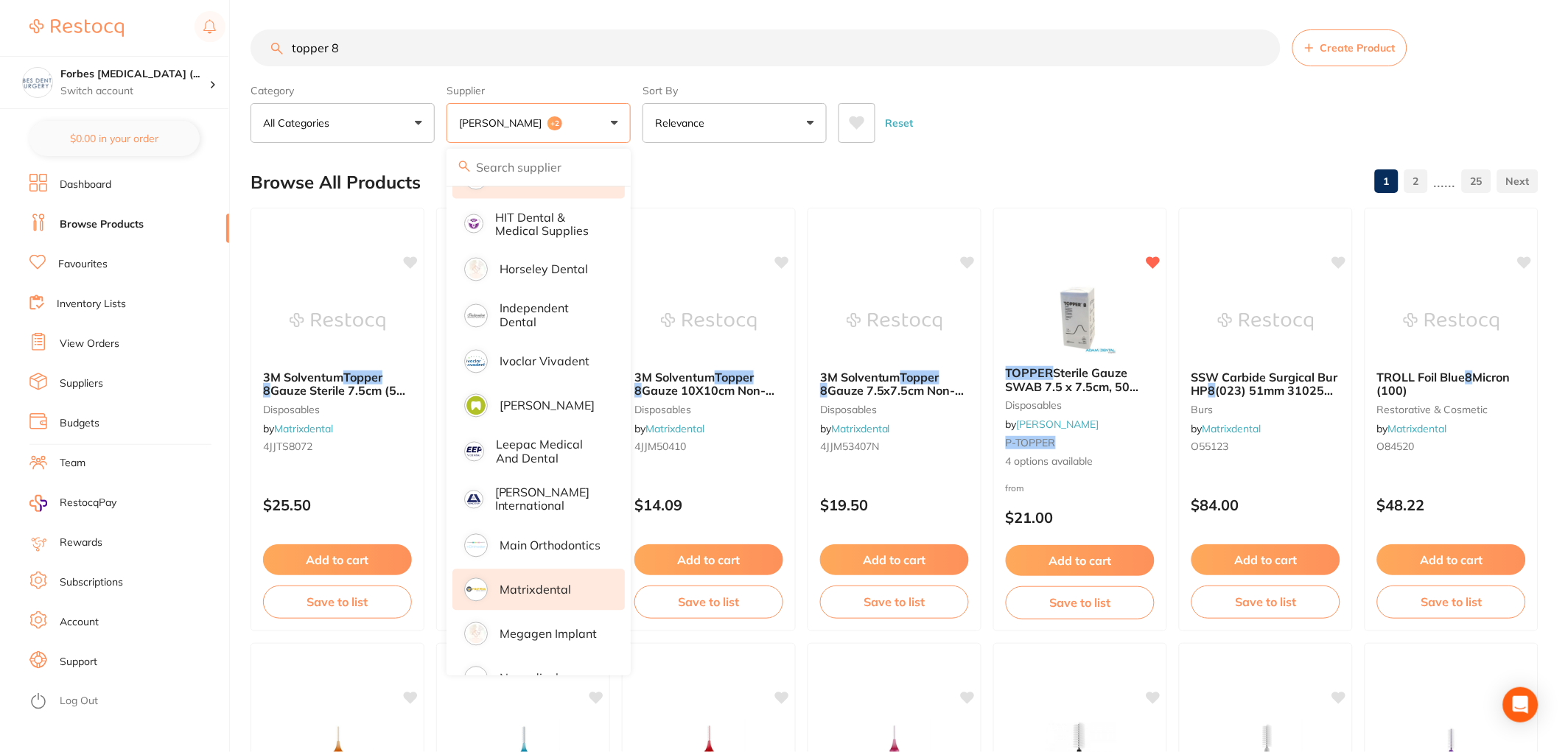
click at [1011, 167] on div "Browse All Products 1 2 ...... 25" at bounding box center [895, 182] width 1289 height 49
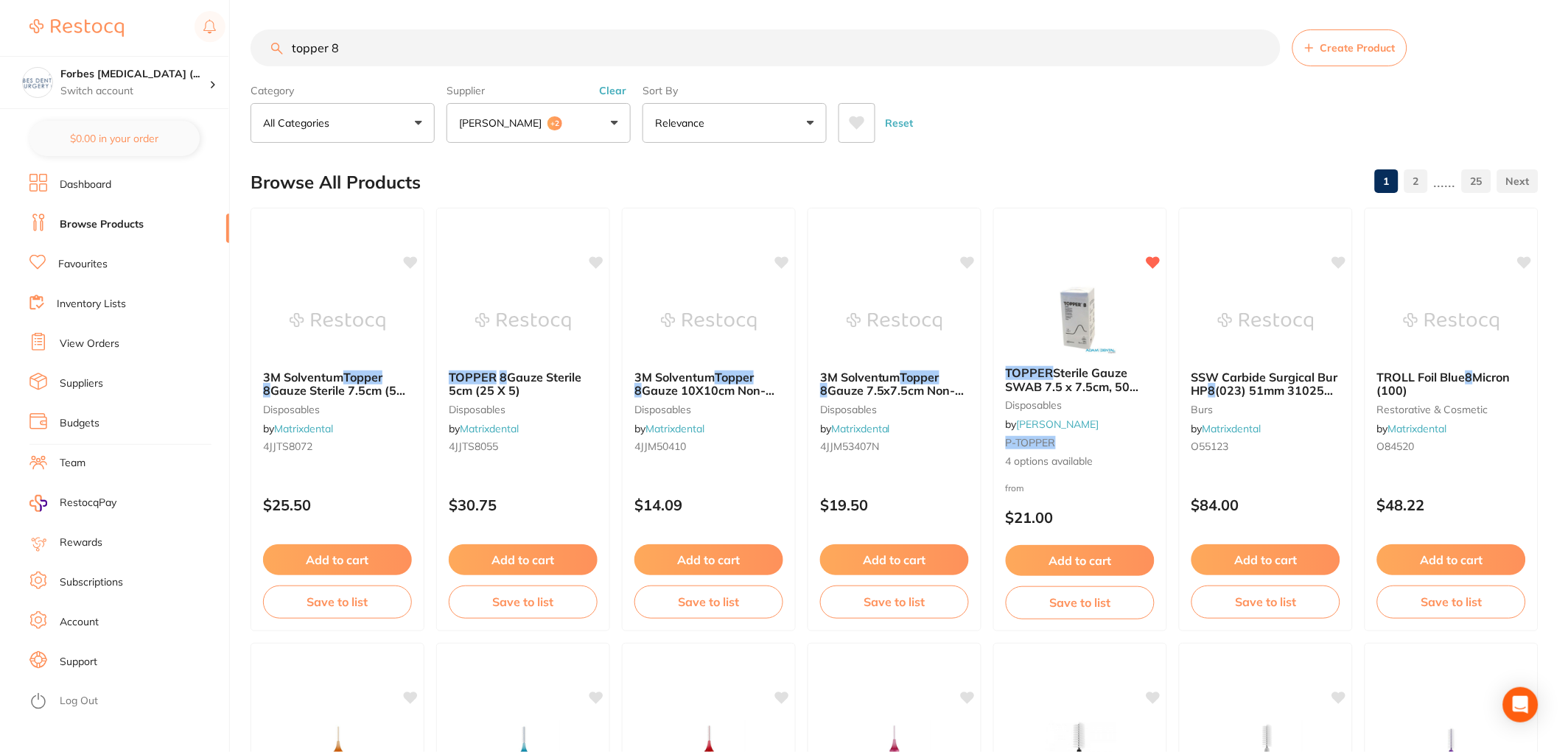
click at [448, 34] on input "topper 8" at bounding box center [766, 48] width 1030 height 37
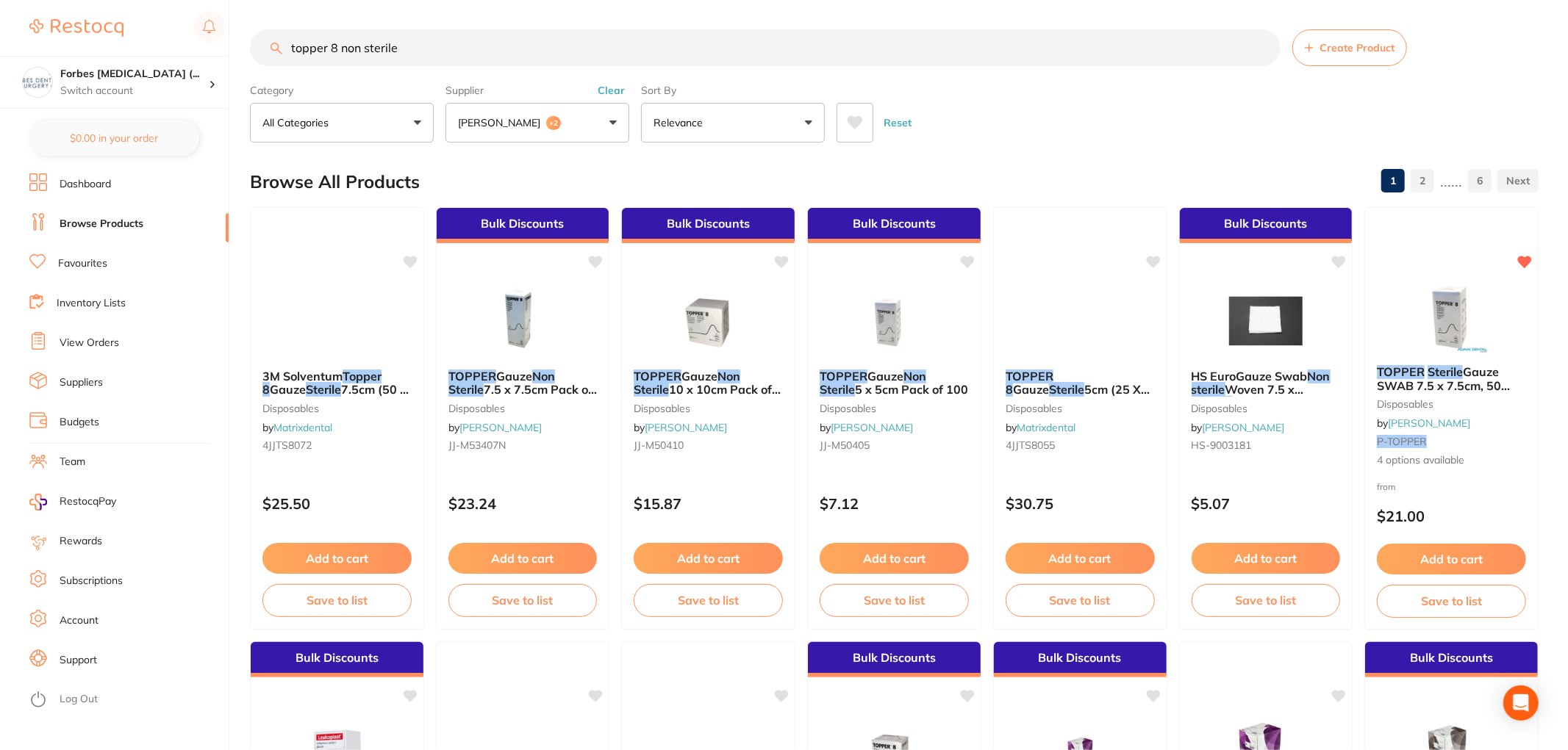
scroll to position [584, 0]
click at [1459, 312] on img at bounding box center [1448, 316] width 96 height 74
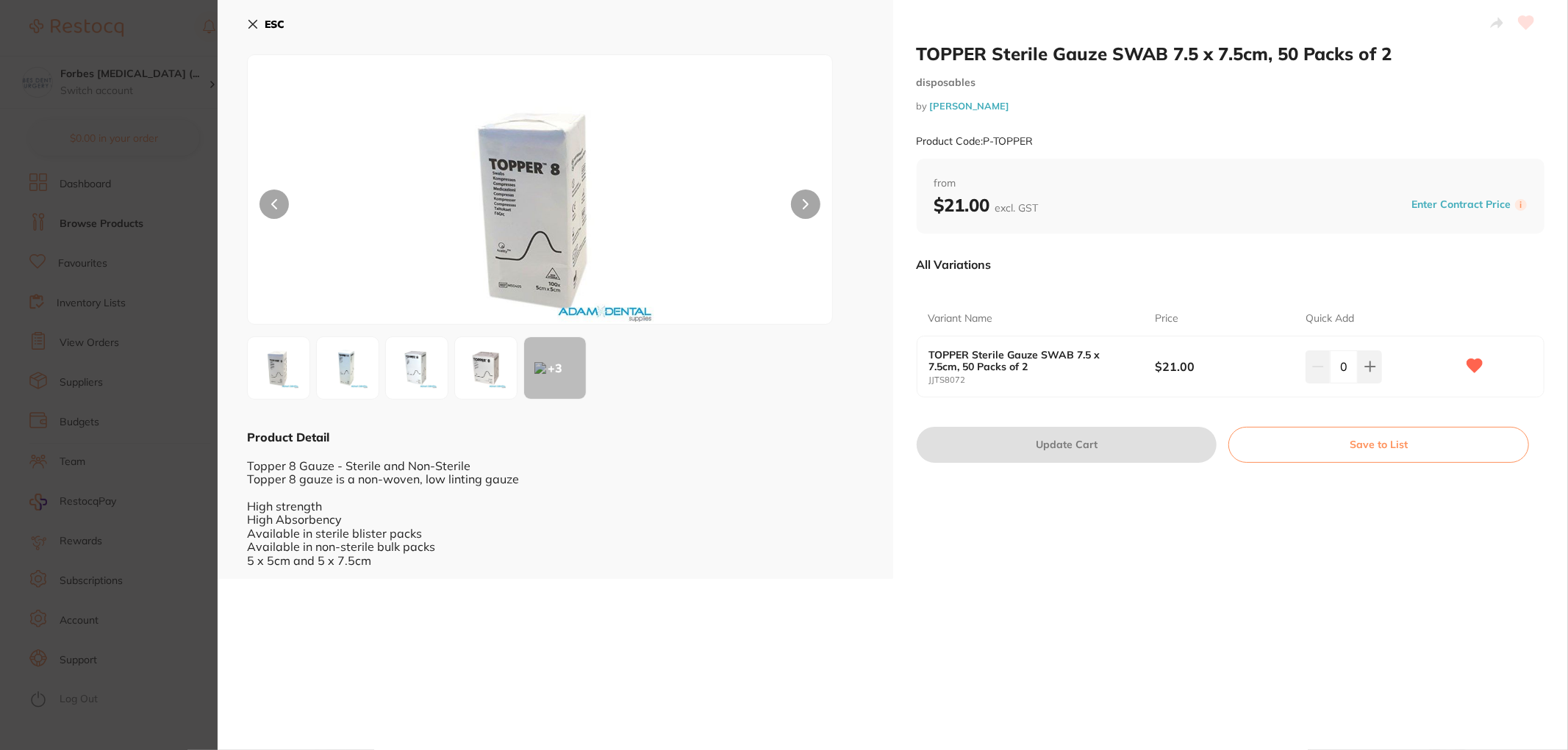
click at [200, 397] on section "TOPPER Sterile Gauze SWAB 7.5 x 7.5cm, 50 Packs of 2 disposables by [PERSON_NAM…" at bounding box center [784, 375] width 1568 height 750
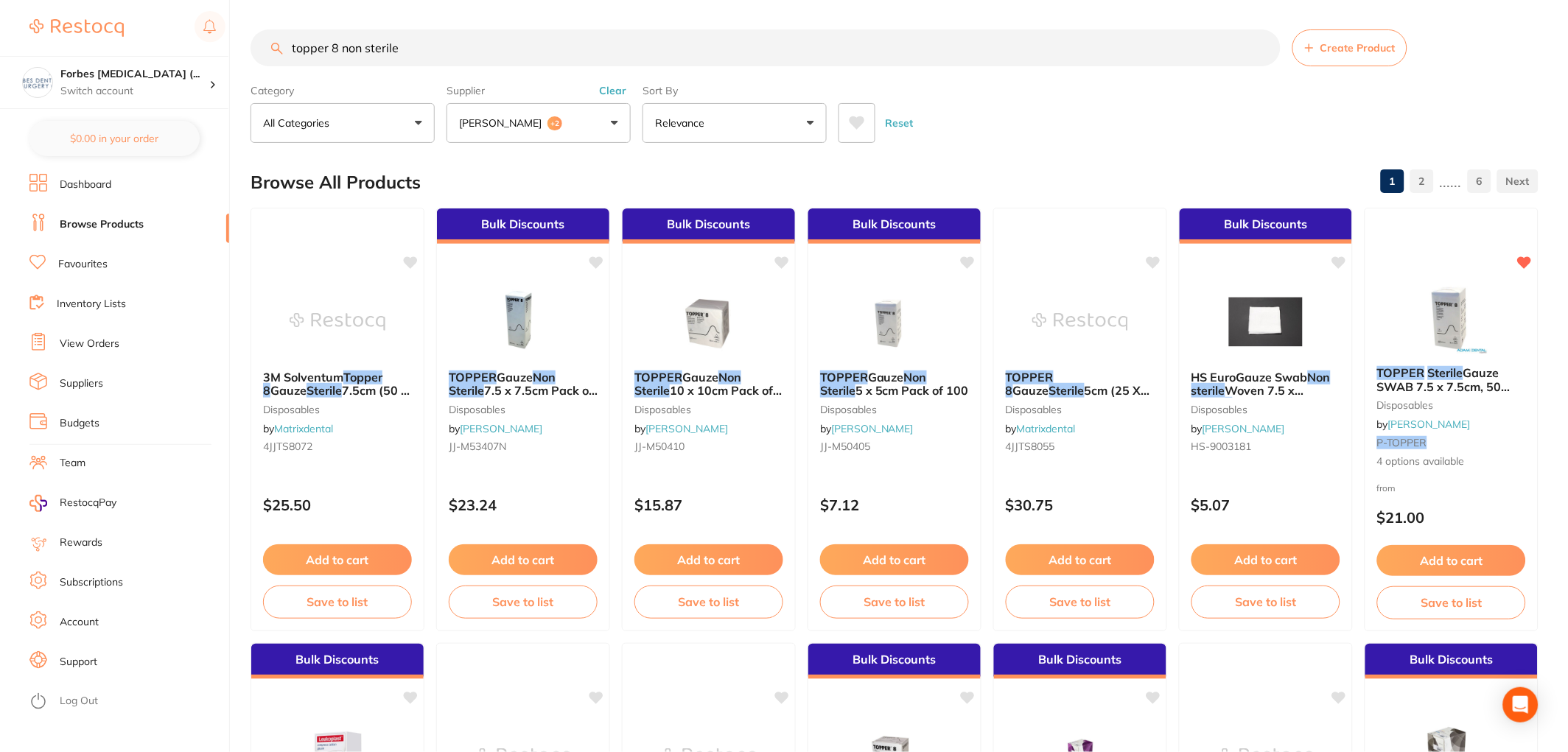
click at [366, 40] on input "topper 8 non sterile" at bounding box center [766, 48] width 1030 height 37
type input "topper 8 non-sterile"
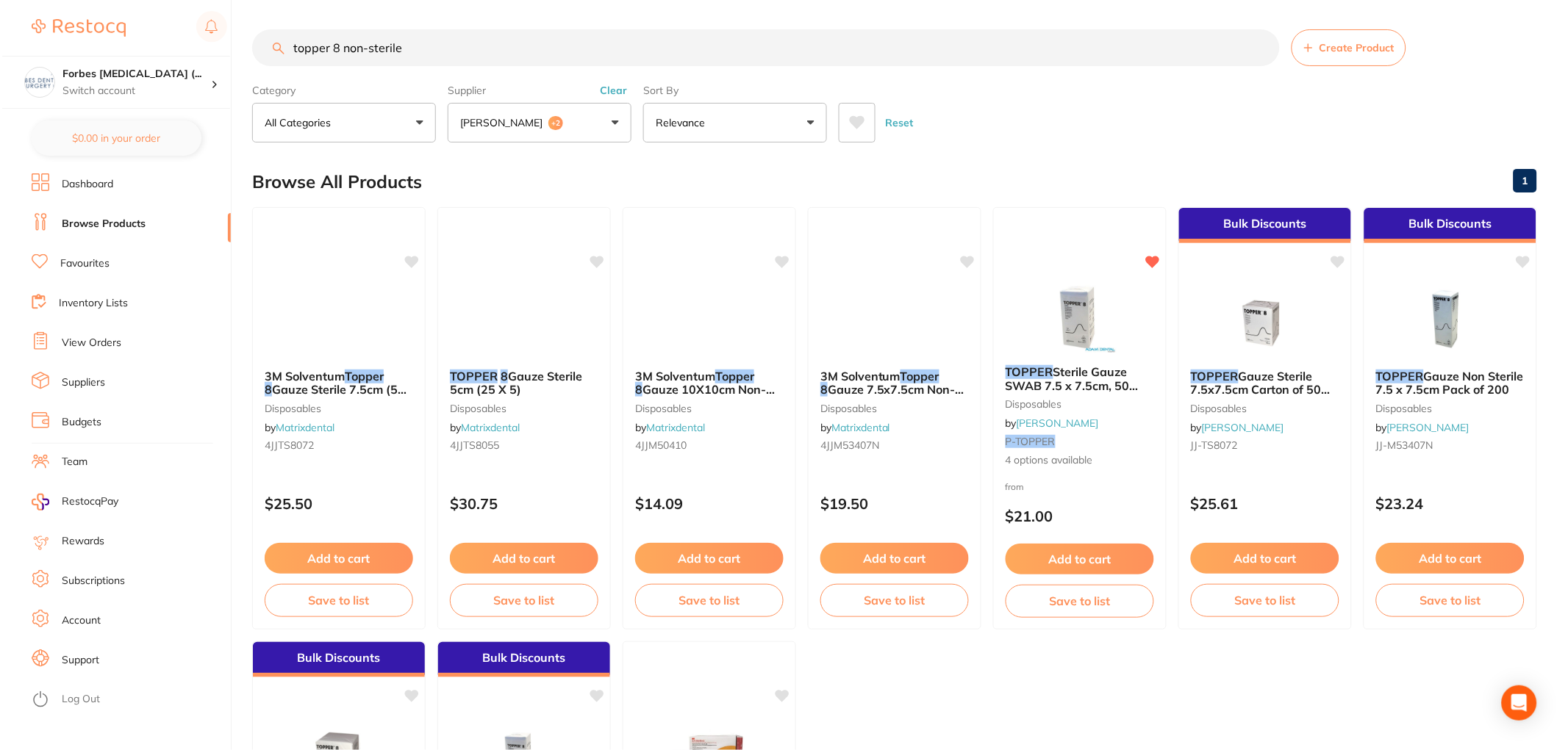
scroll to position [342, 0]
click at [348, 291] on img at bounding box center [337, 320] width 96 height 74
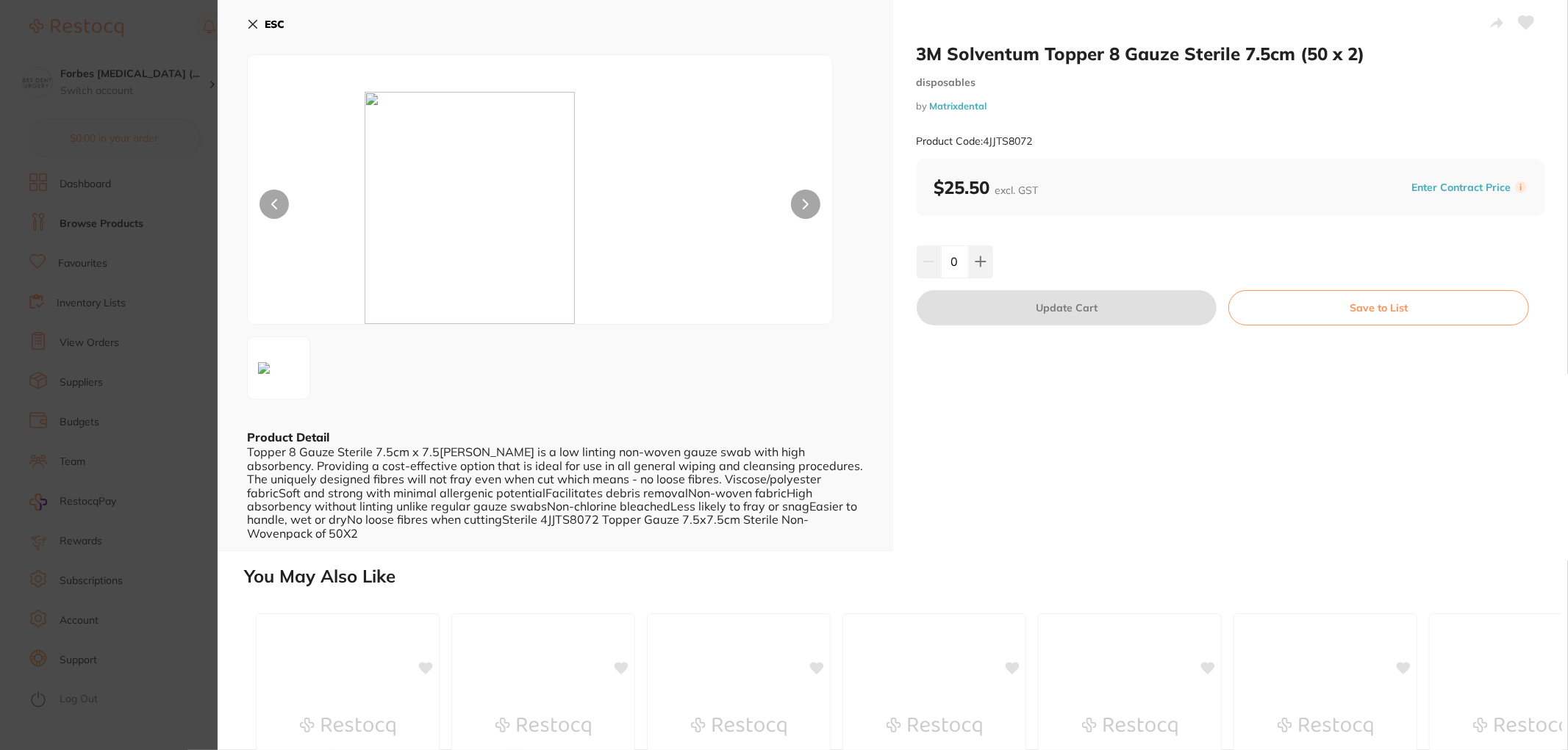
click at [138, 398] on section "3M Solventum Topper 8 Gauze Sterile 7.5cm (50 x 2) disposables by Matrixdental …" at bounding box center [784, 375] width 1568 height 750
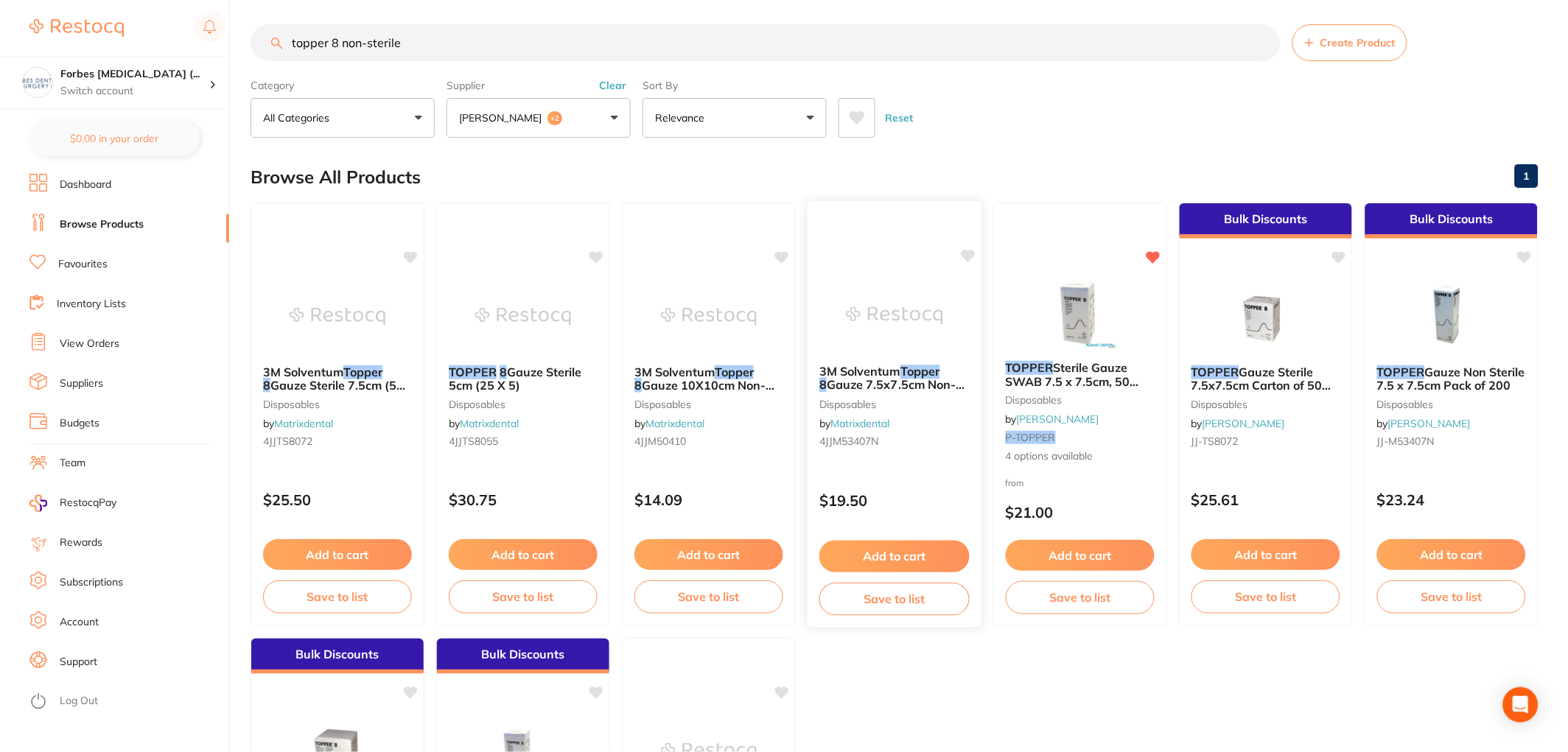
click at [916, 381] on span "Gauze 7.5x7.5cm Non-Woven (200)" at bounding box center [892, 392] width 146 height 29
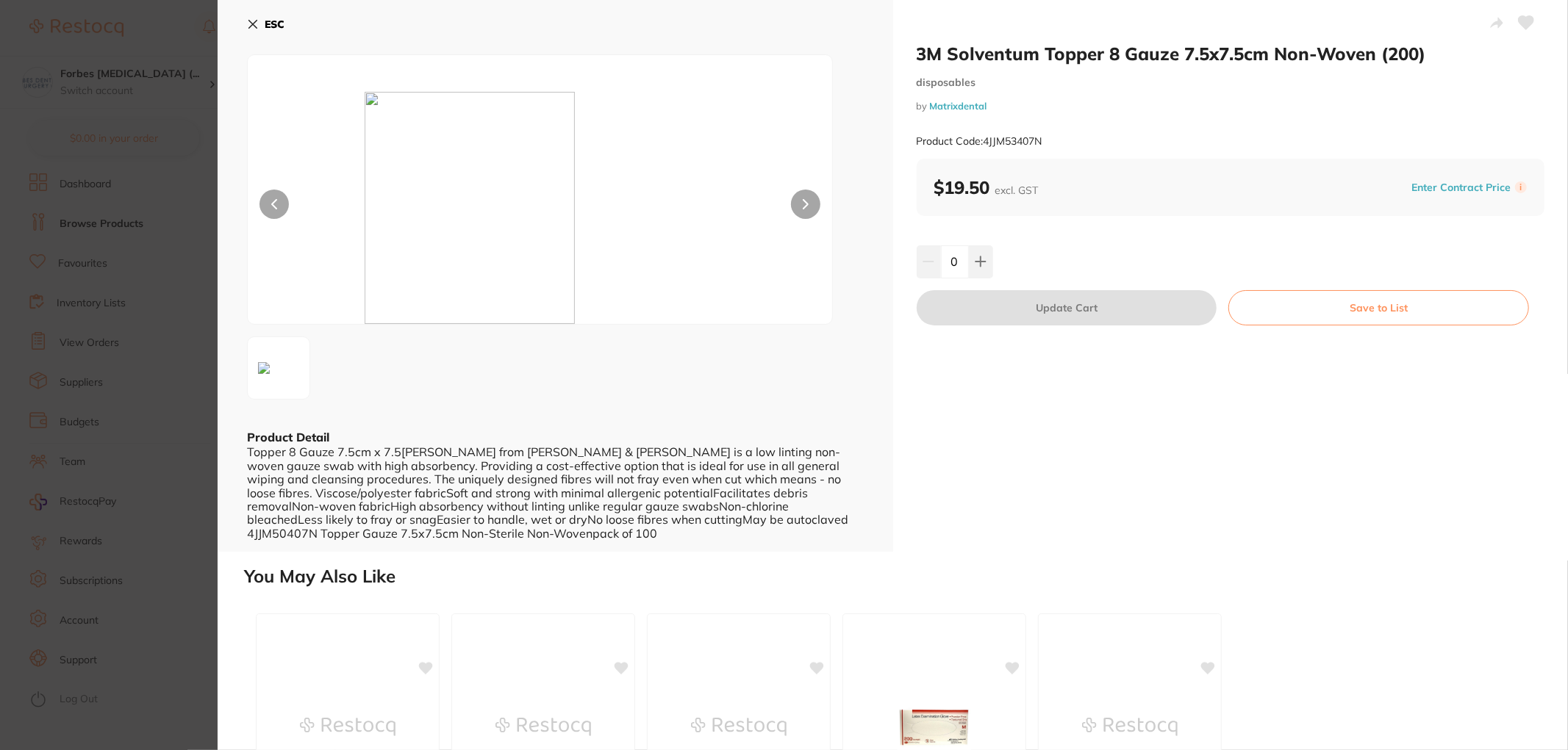
click at [111, 421] on section "3M Solventum Topper 8 Gauze 7.5x7.5cm Non-Woven (200) disposables by Matrixdent…" at bounding box center [784, 375] width 1568 height 750
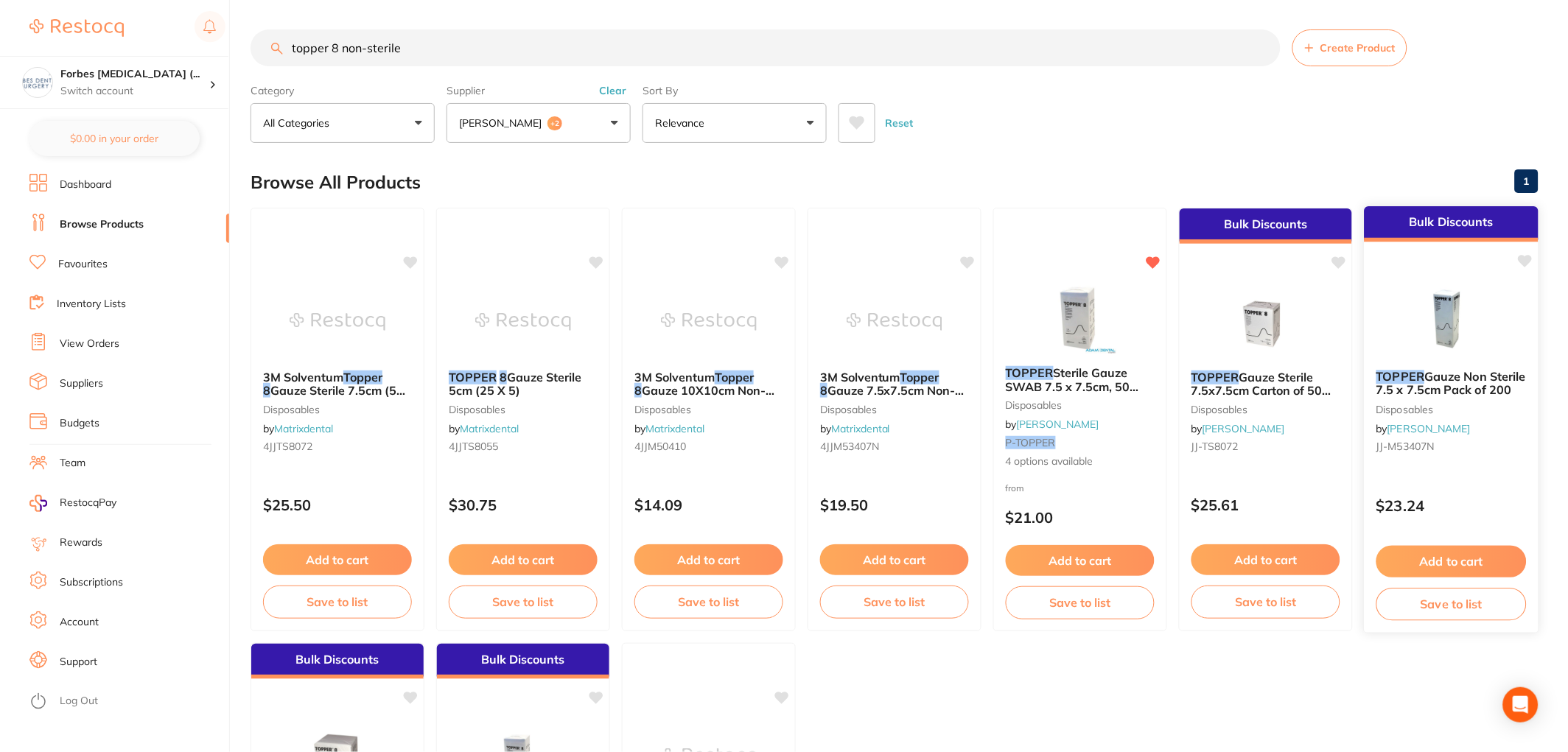
click at [1457, 393] on span "Gauze Non Sterile 7.5 x 7.5cm Pack of 200" at bounding box center [1451, 383] width 149 height 29
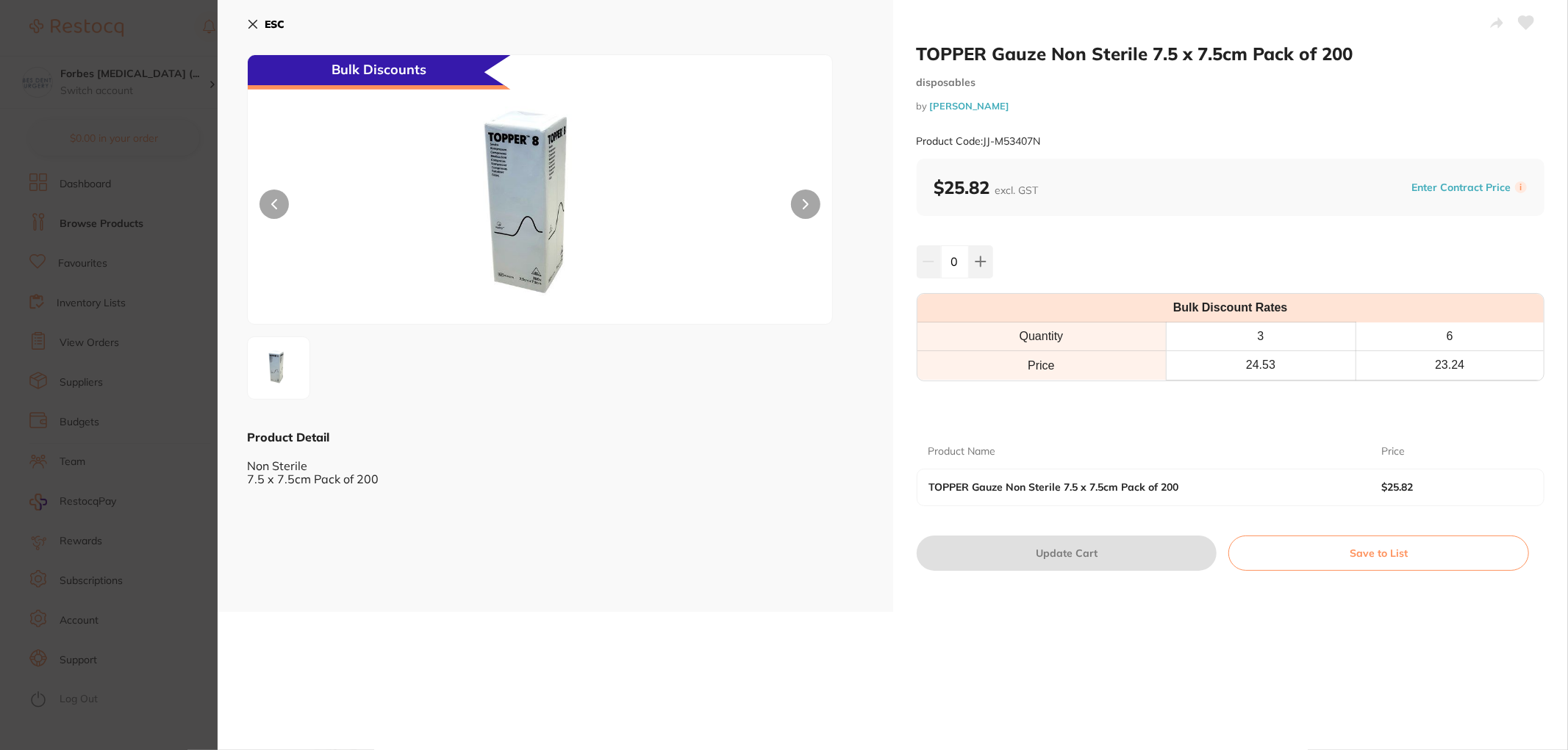
click at [156, 376] on section "TOPPER Gauze Non Sterile 7.5 x 7.5cm Pack of 200 disposables by [PERSON_NAME] P…" at bounding box center [784, 375] width 1568 height 750
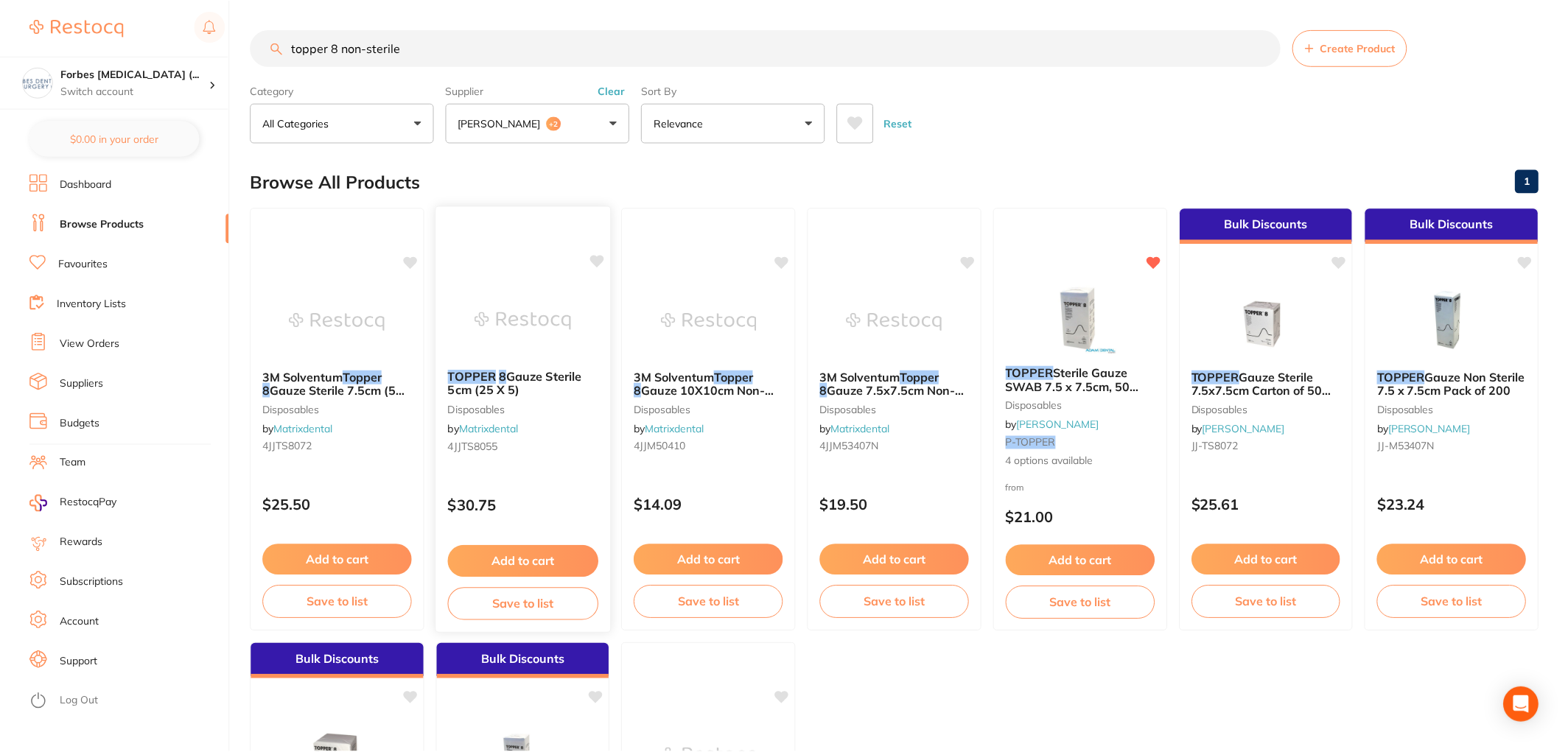
scroll to position [3, 0]
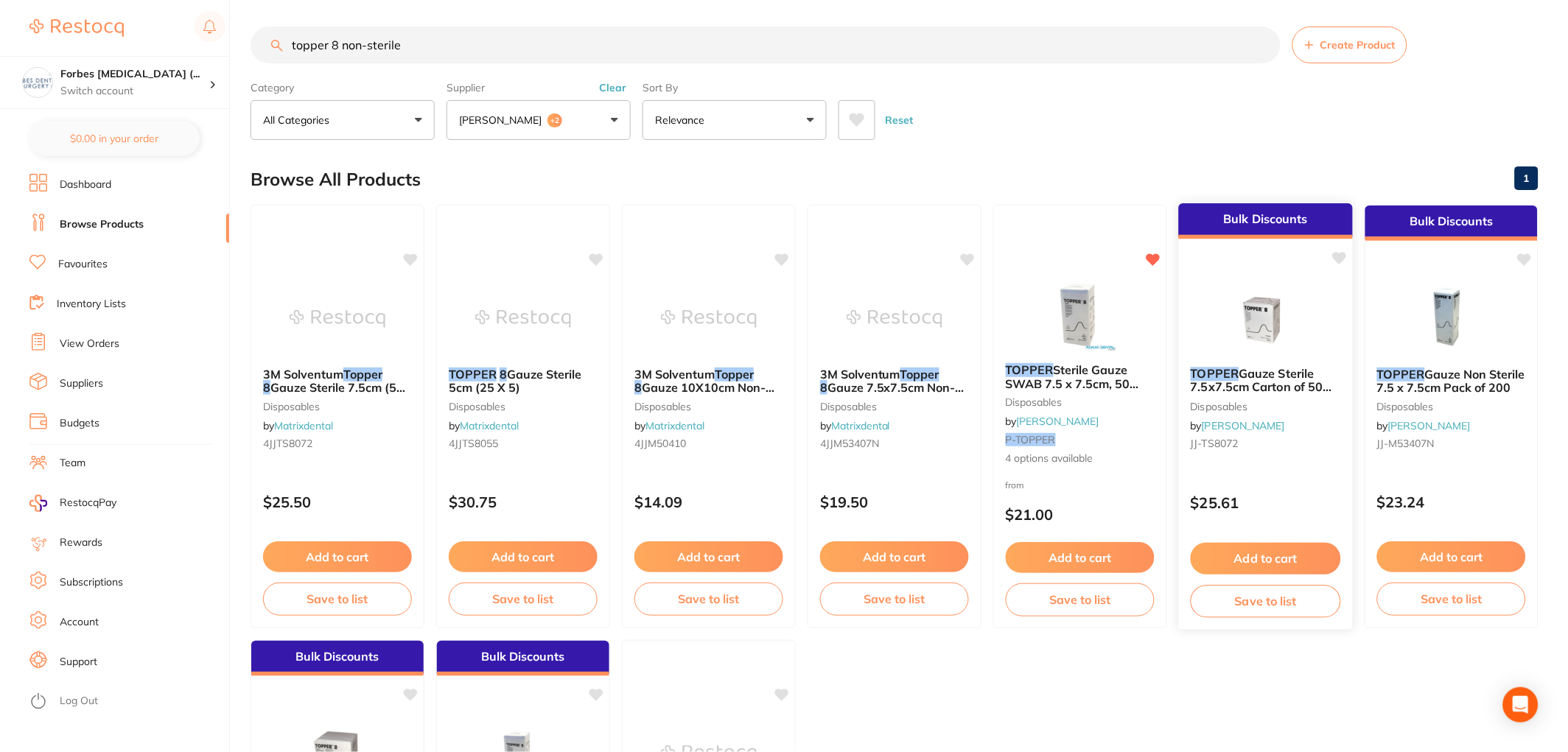
click at [1273, 346] on img at bounding box center [1266, 317] width 97 height 75
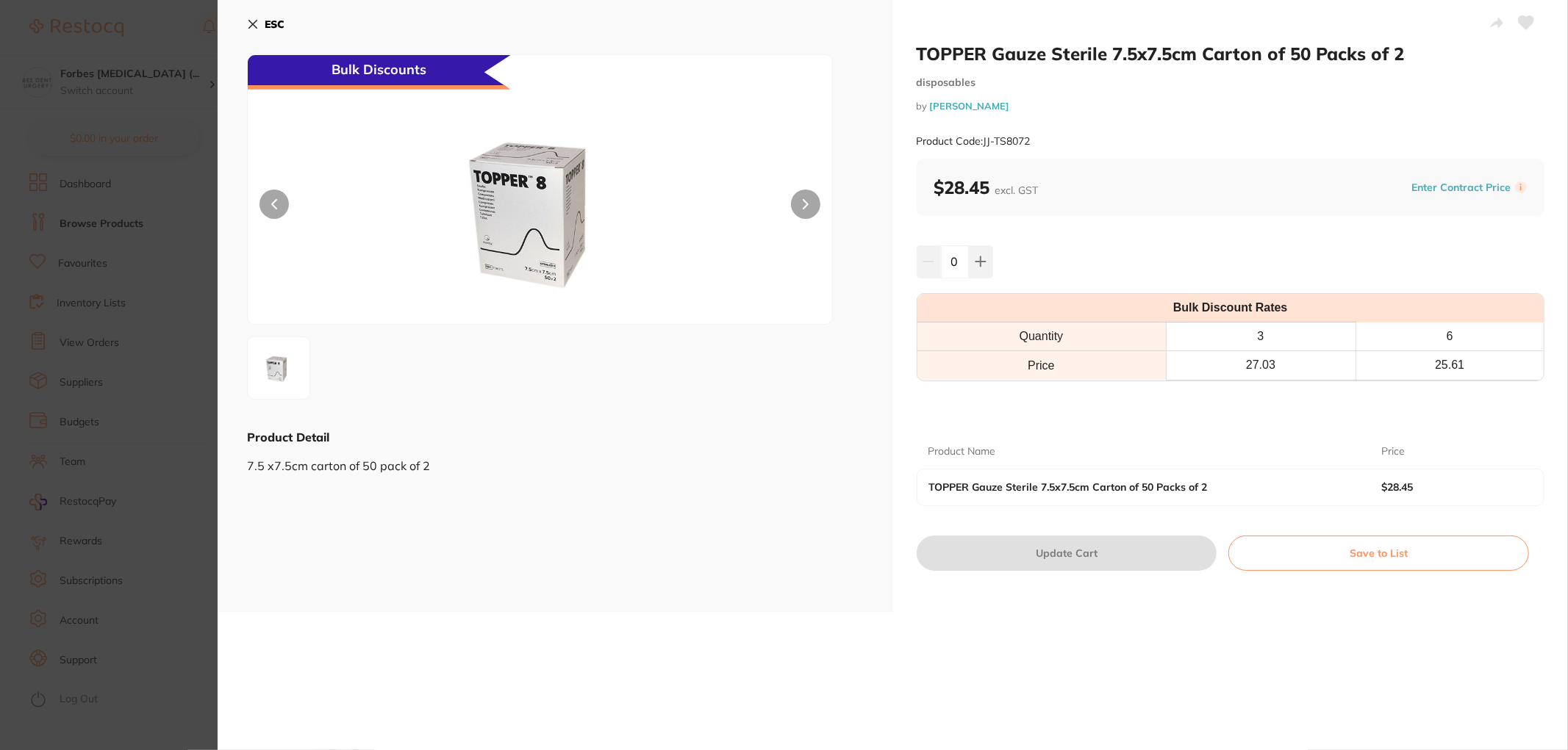
click at [154, 296] on section "TOPPER Gauze Sterile 7.5x7.5cm Carton of 50 Packs of 2 disposables by [PERSON_N…" at bounding box center [784, 375] width 1568 height 750
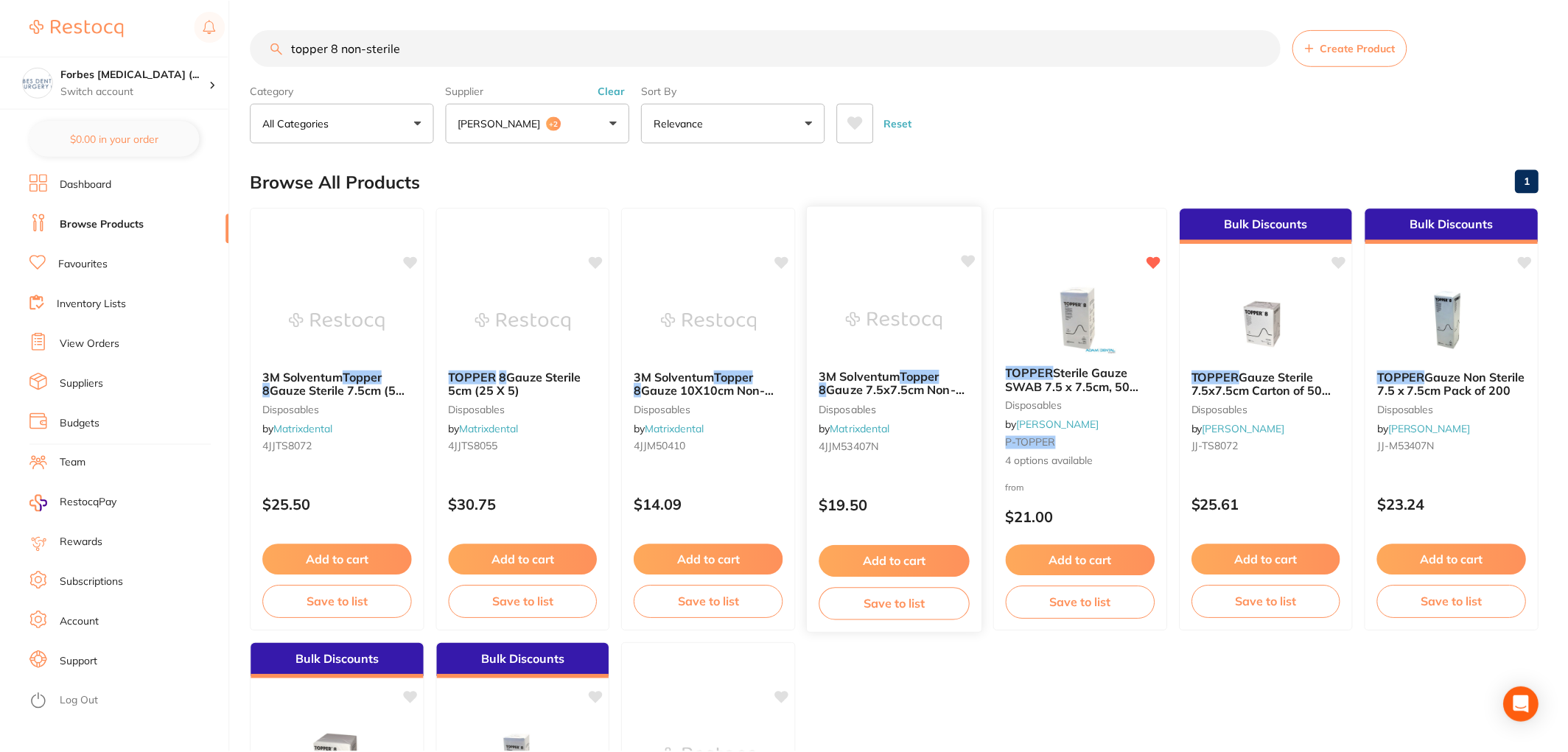
scroll to position [3, 0]
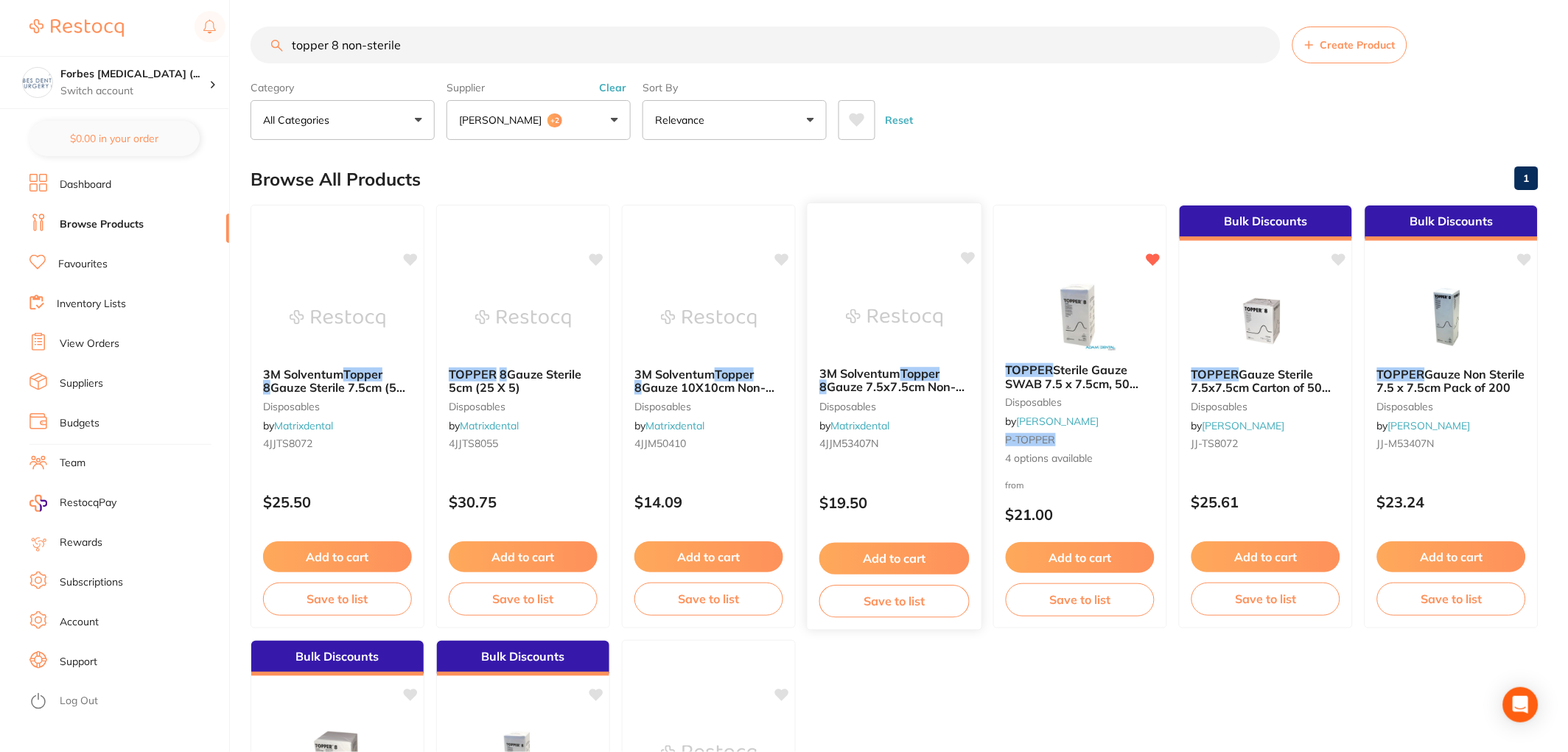
click at [933, 392] on span "Gauze 7.5x7.5cm Non-Woven (200)" at bounding box center [892, 394] width 146 height 29
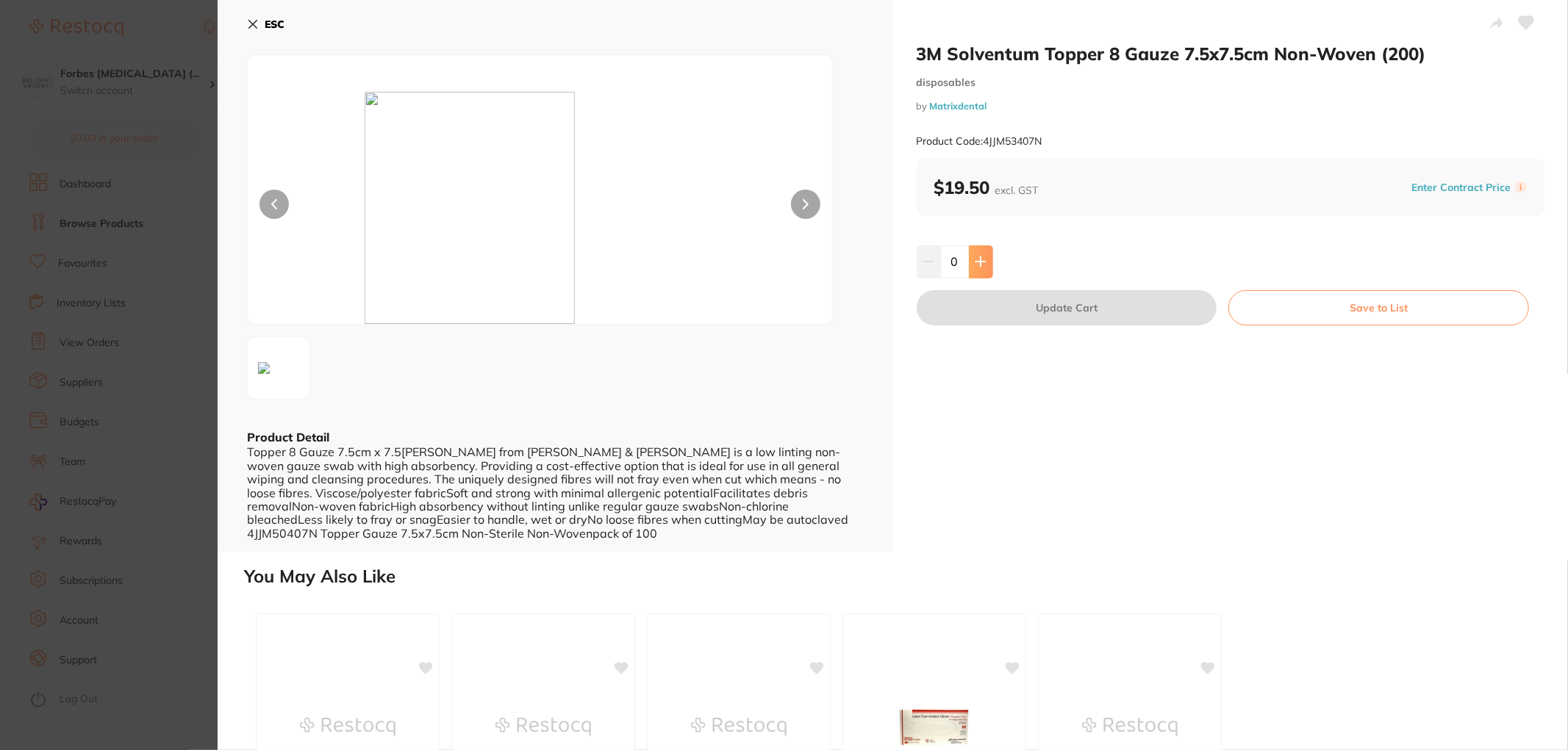
click at [981, 268] on button at bounding box center [981, 261] width 25 height 32
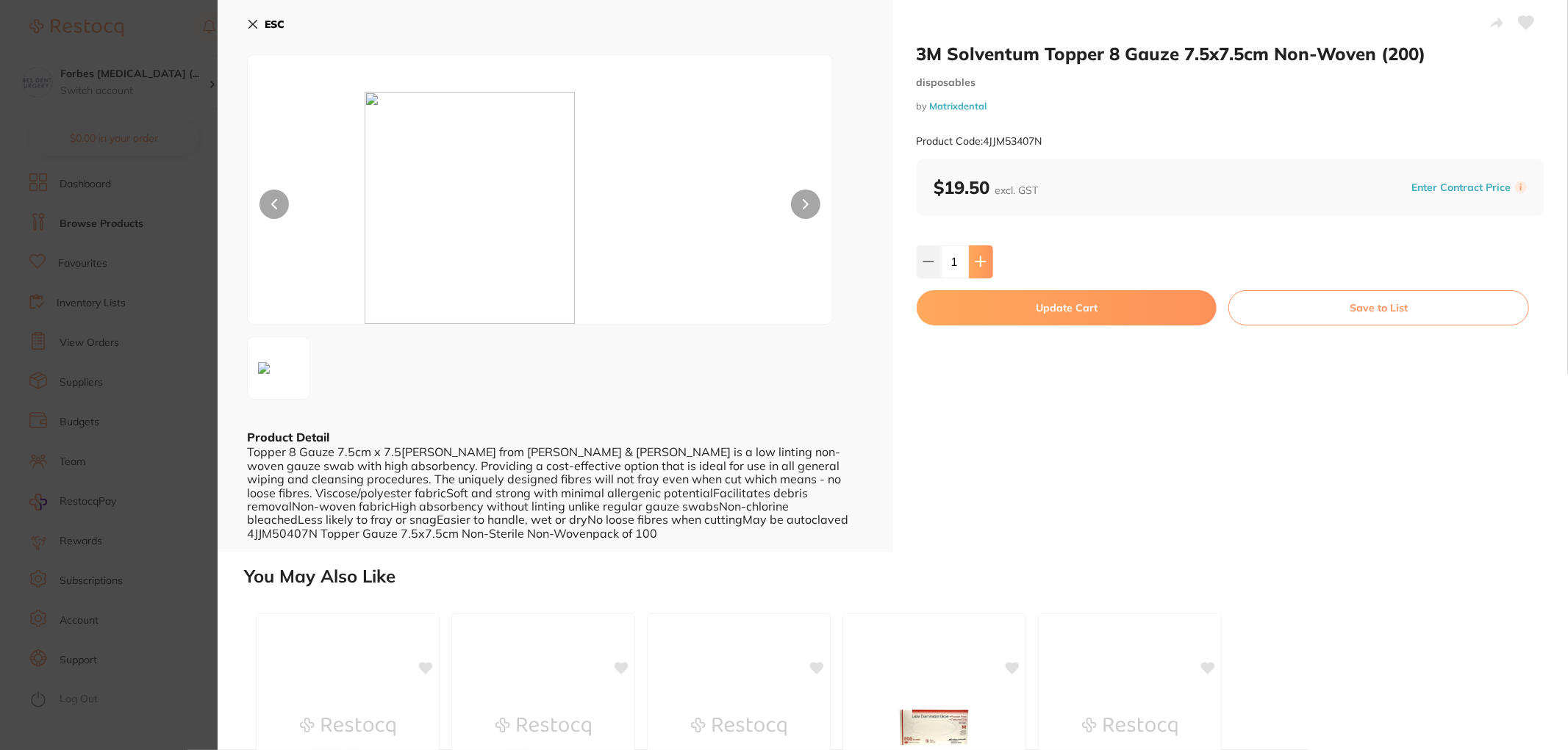
click at [981, 268] on button at bounding box center [981, 261] width 25 height 32
type input "4"
click at [132, 335] on section "3M Solventum Topper 8 Gauze 7.5x7.5cm Non-Woven (200) disposables by Matrixdent…" at bounding box center [784, 375] width 1568 height 750
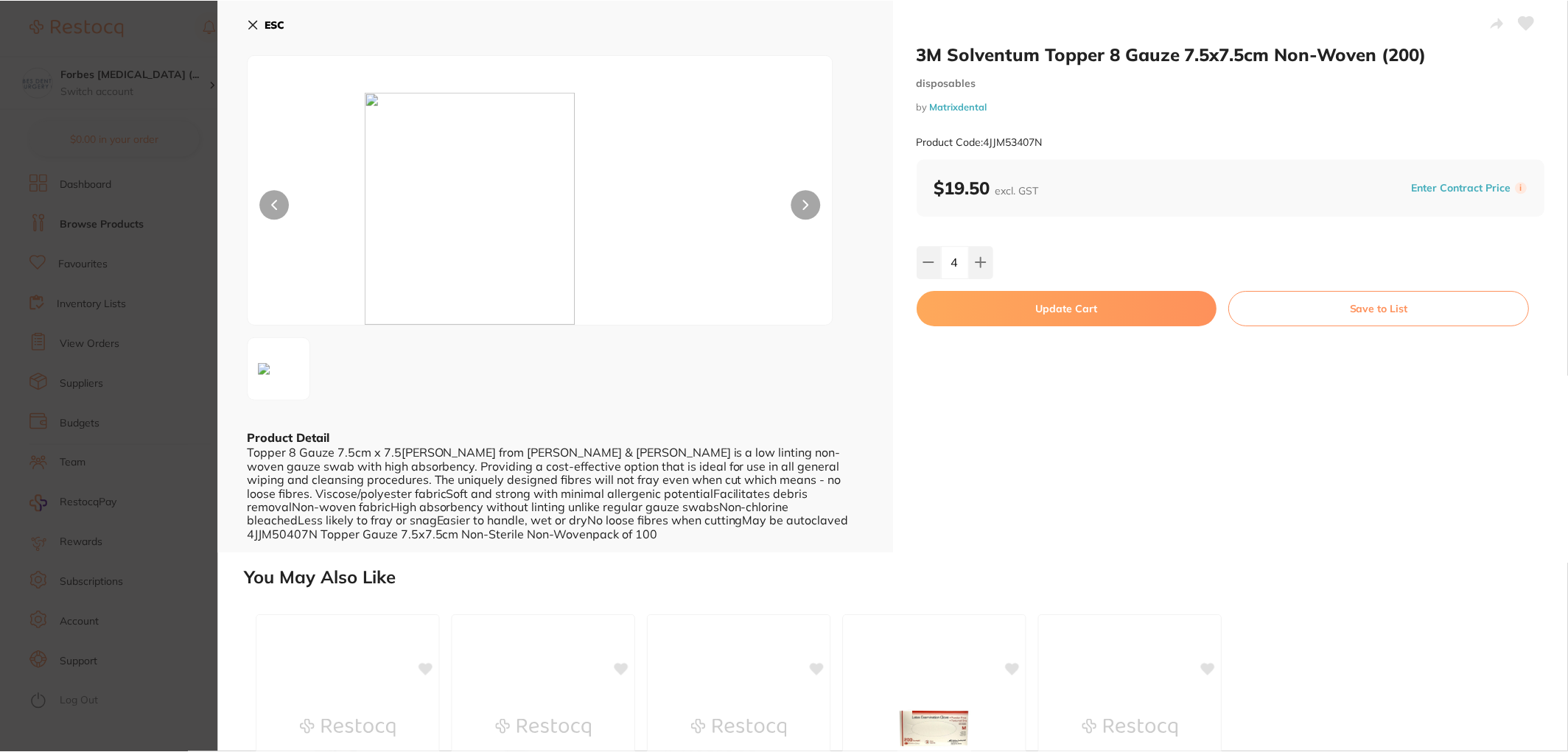
scroll to position [3, 0]
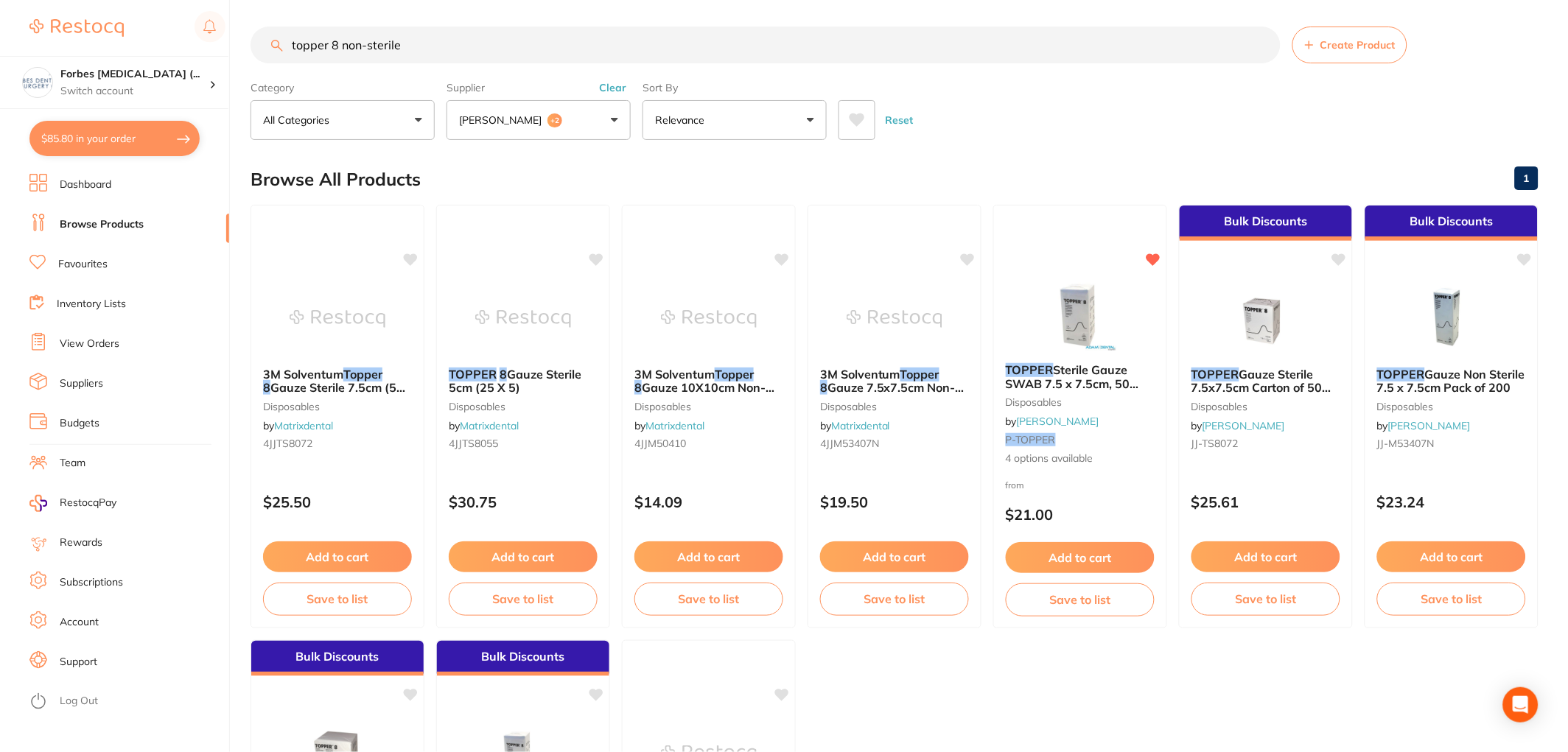
scroll to position [343, 0]
click at [115, 149] on button "$85.80 in your order" at bounding box center [115, 139] width 171 height 35
checkbox input "true"
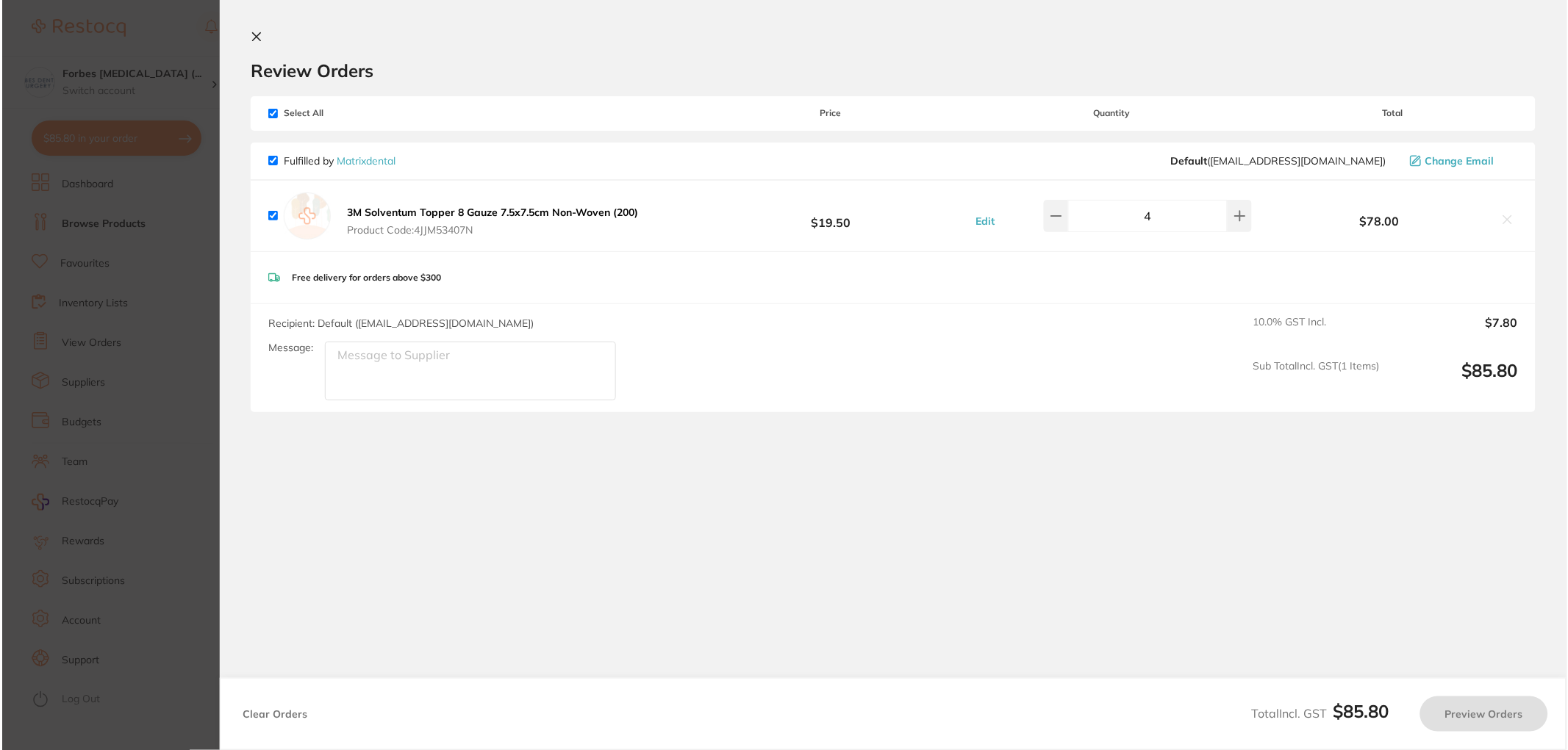
scroll to position [0, 0]
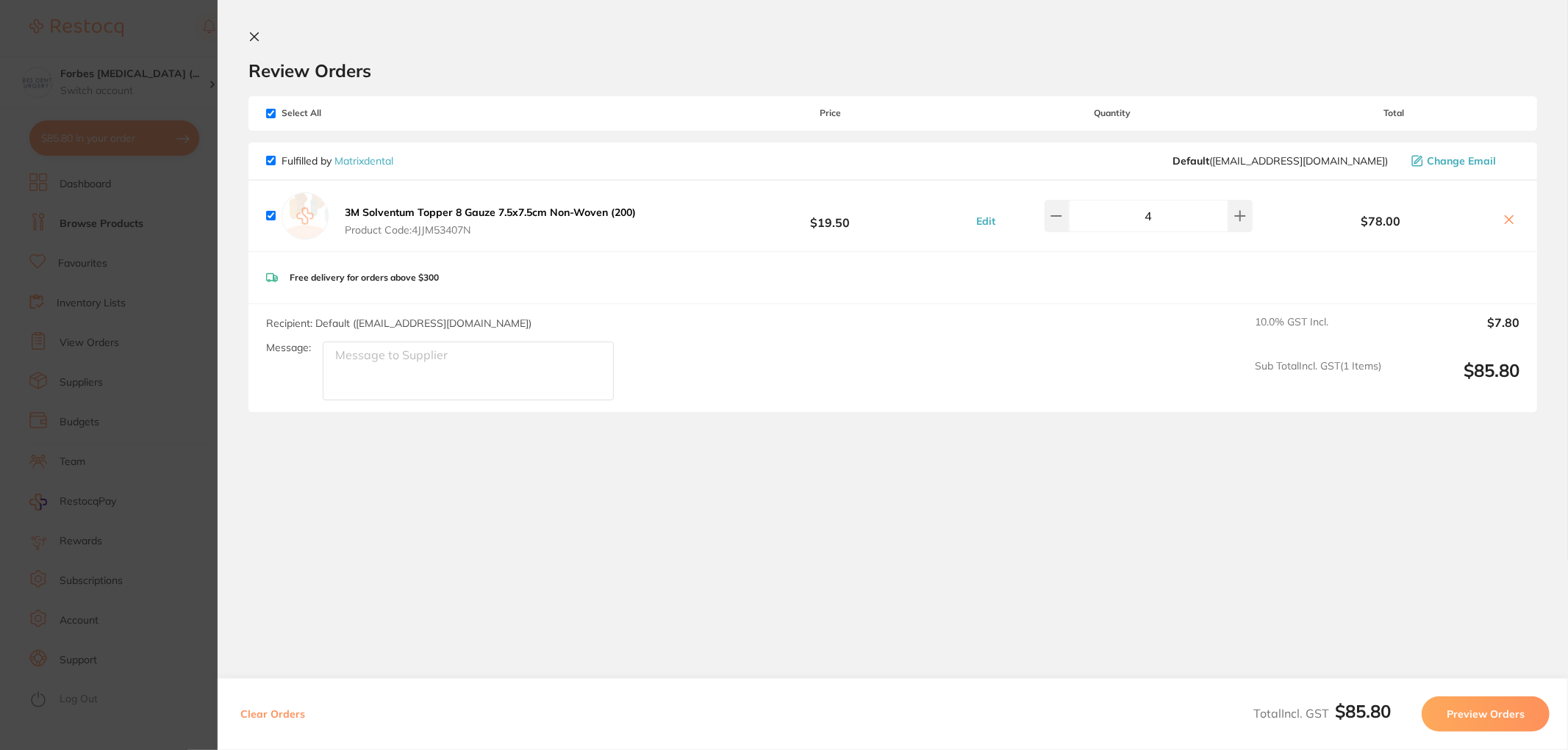
click at [115, 149] on section "Update RRP Set your pre negotiated price for this item. Item Agreed RRP (excl. …" at bounding box center [784, 375] width 1568 height 750
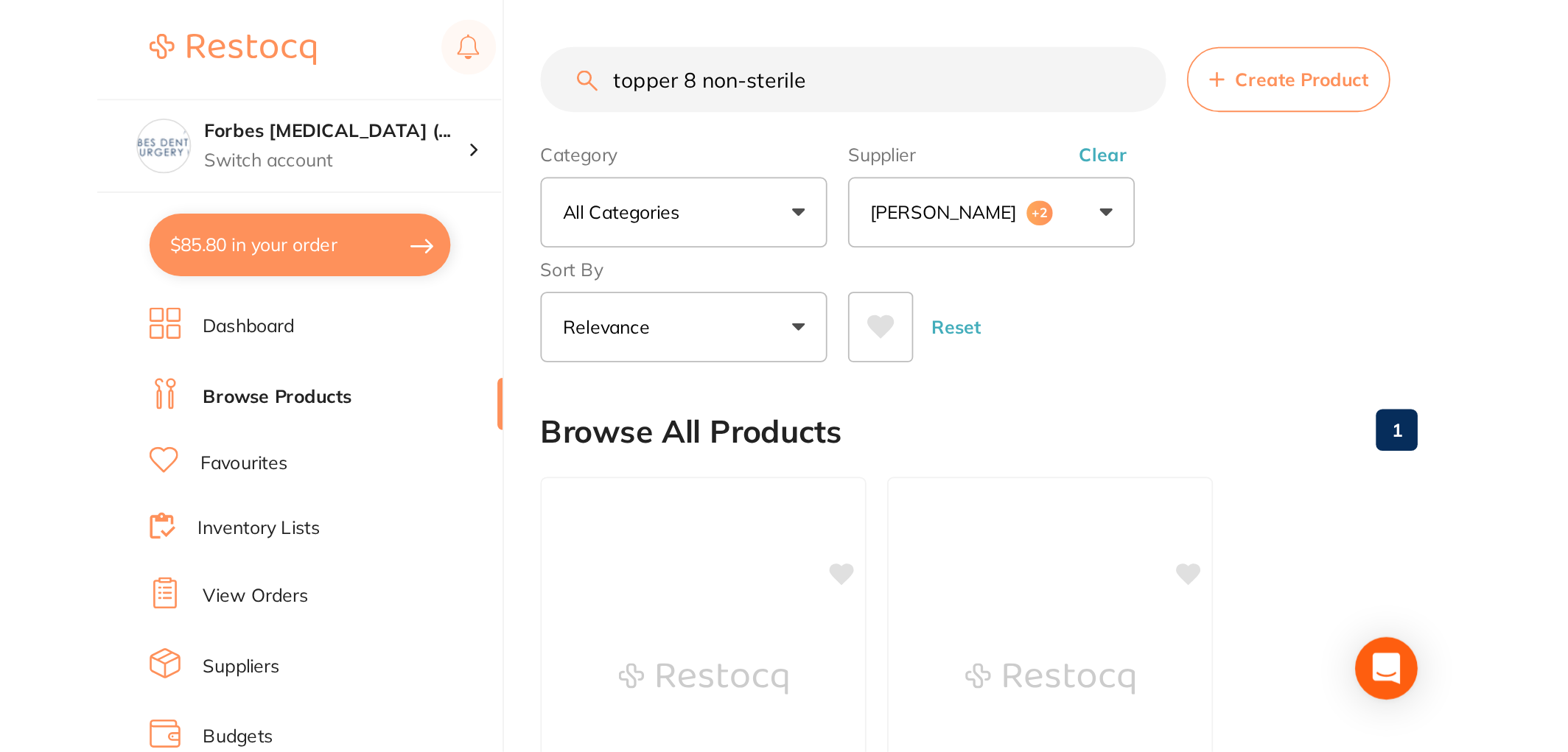
scroll to position [343, 0]
